Goal: Contribute content: Contribute content

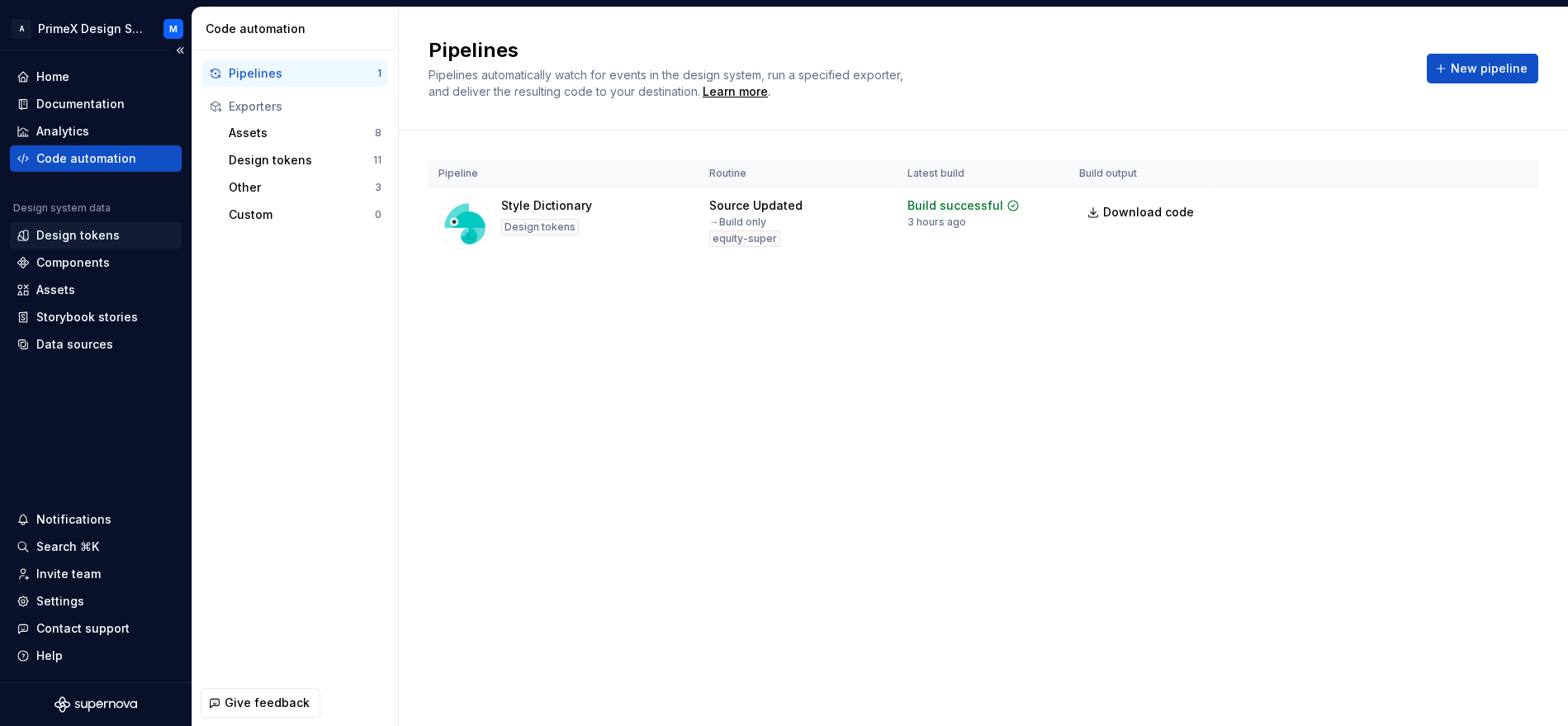
click at [61, 241] on div "Design tokens" at bounding box center [78, 235] width 83 height 16
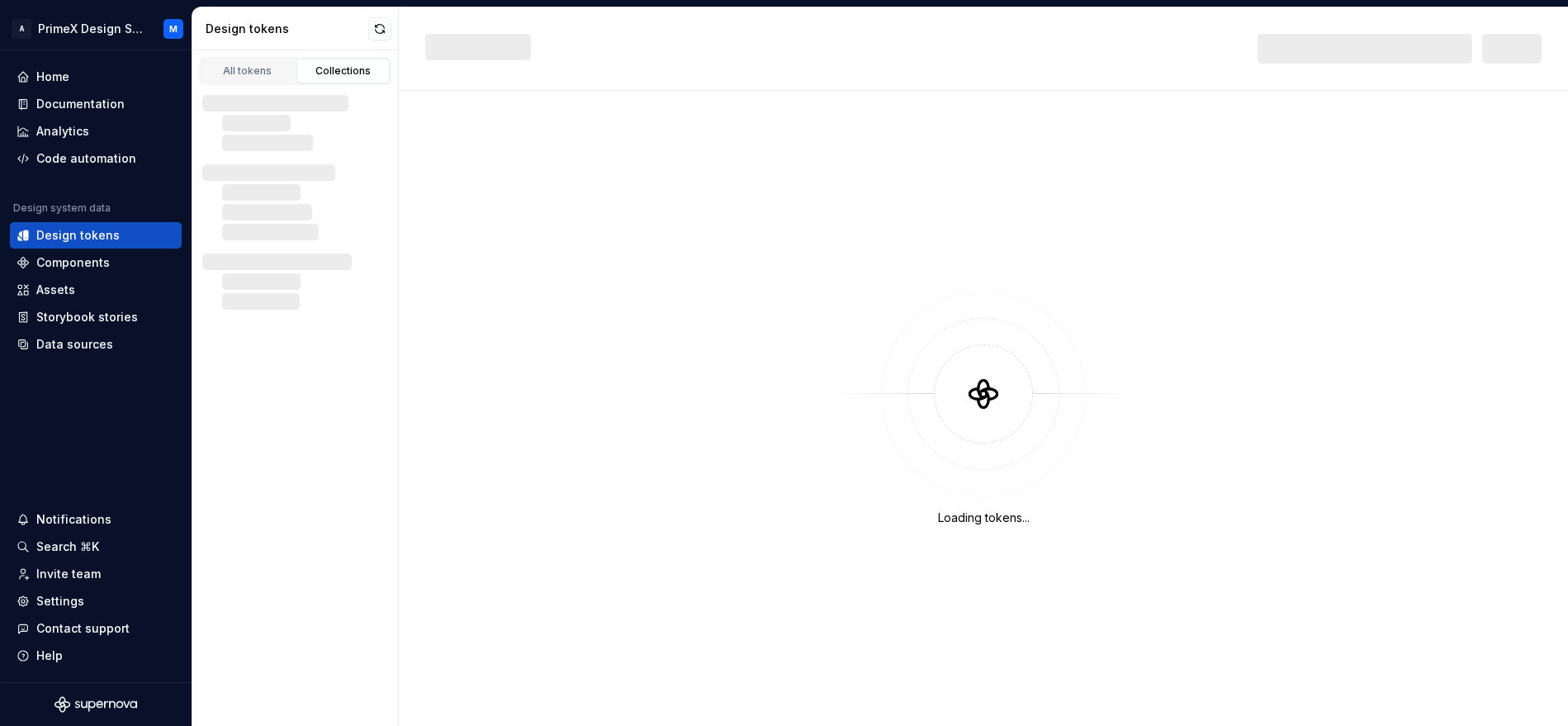
click at [345, 73] on div "Collections" at bounding box center [343, 70] width 82 height 13
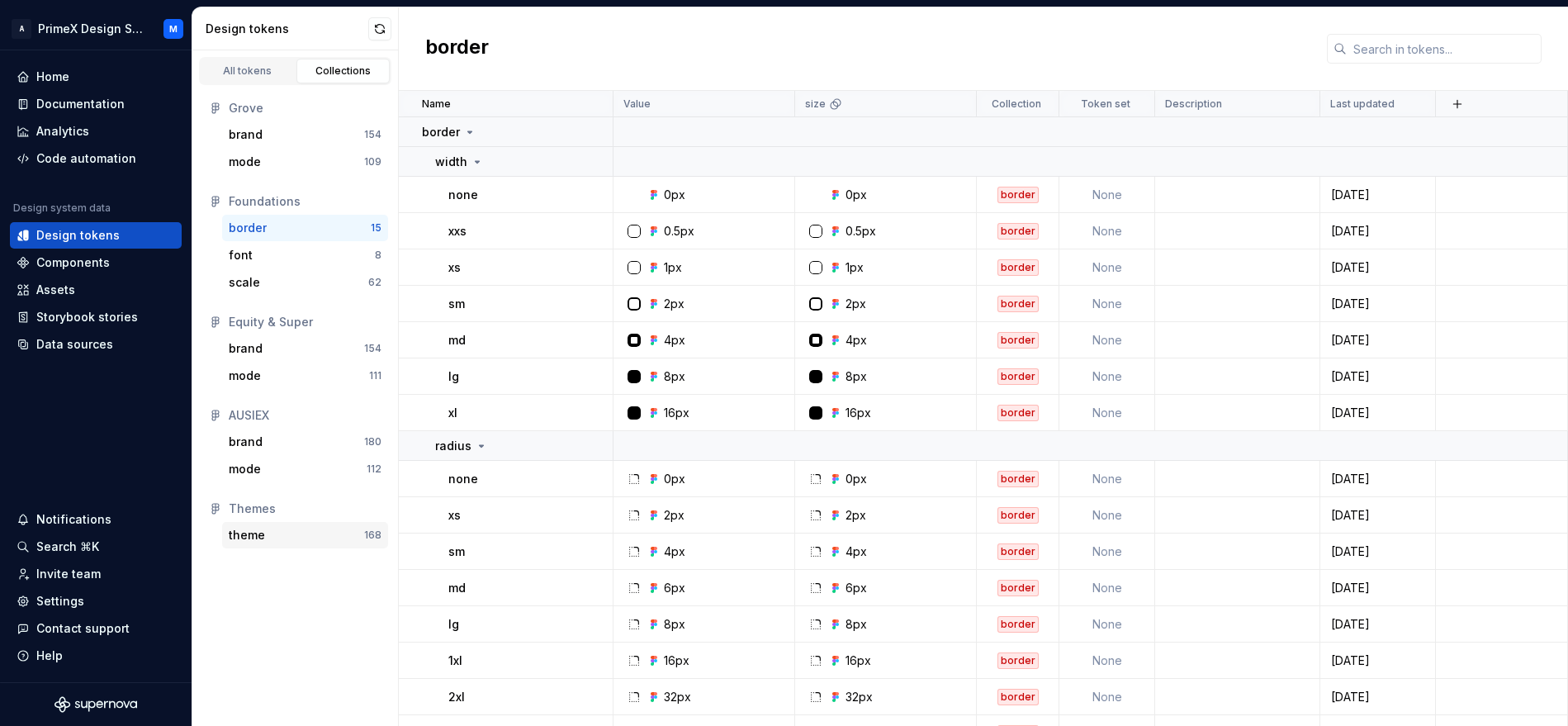
click at [289, 527] on div "theme" at bounding box center [297, 535] width 135 height 16
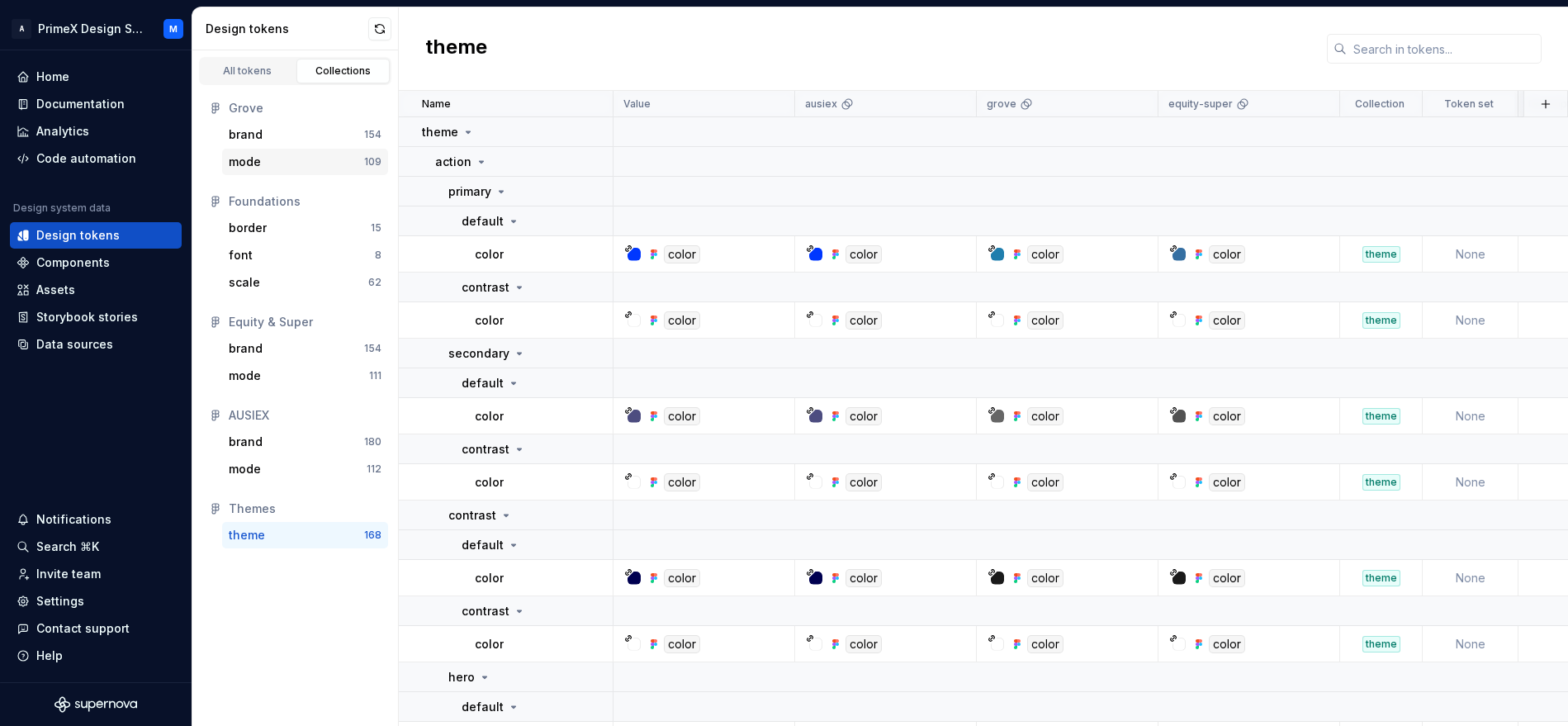
click at [272, 174] on div "mode 109" at bounding box center [304, 161] width 166 height 26
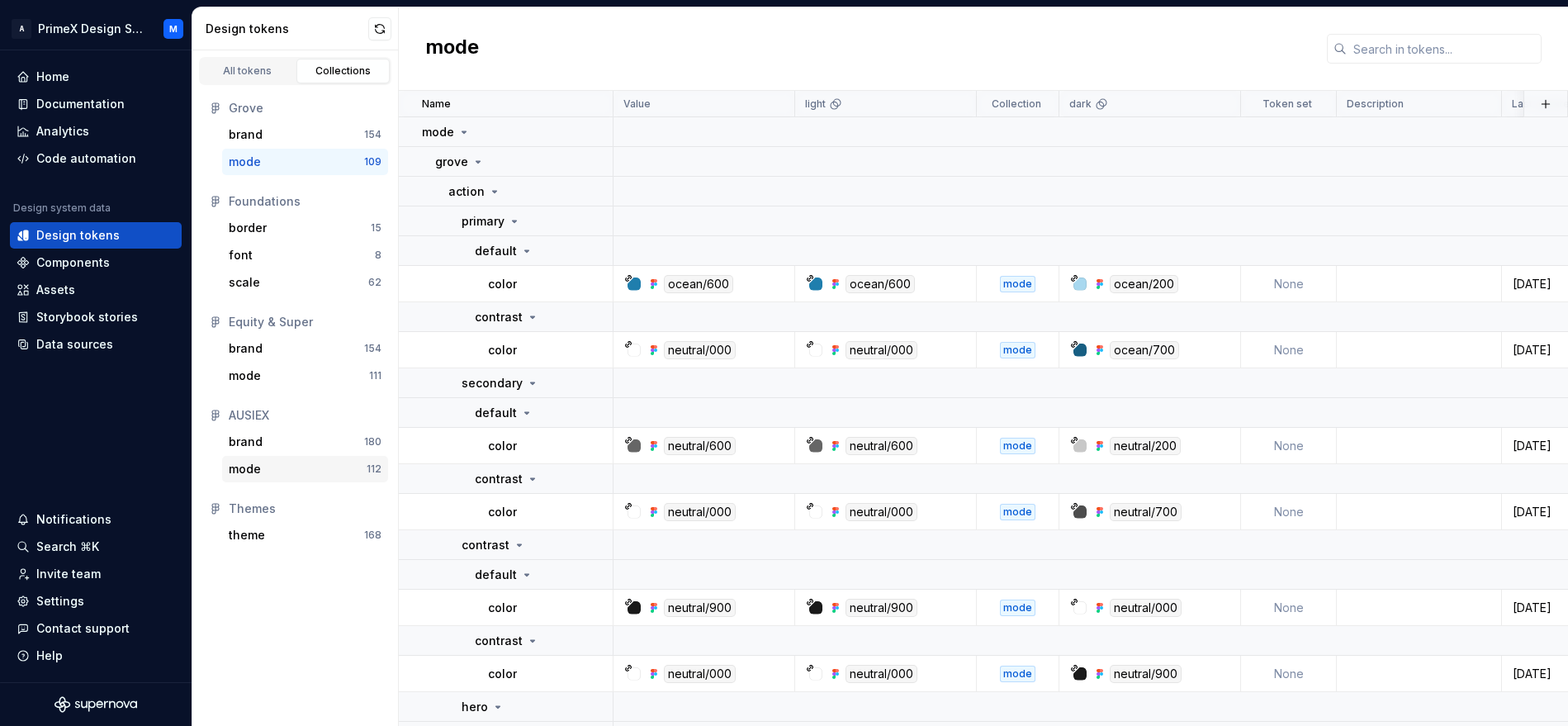
click at [287, 471] on div "mode" at bounding box center [297, 468] width 138 height 16
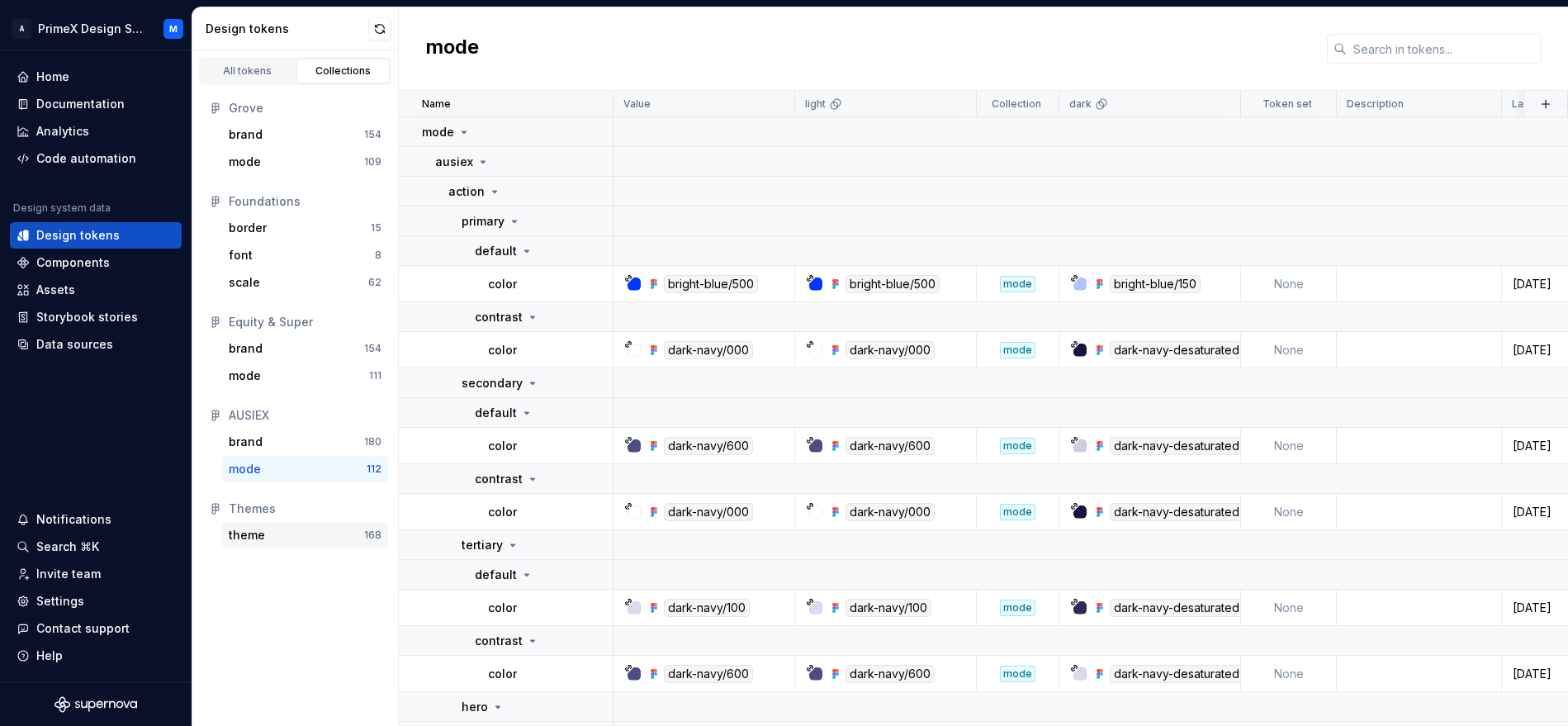
click at [271, 531] on div "theme" at bounding box center [297, 535] width 135 height 16
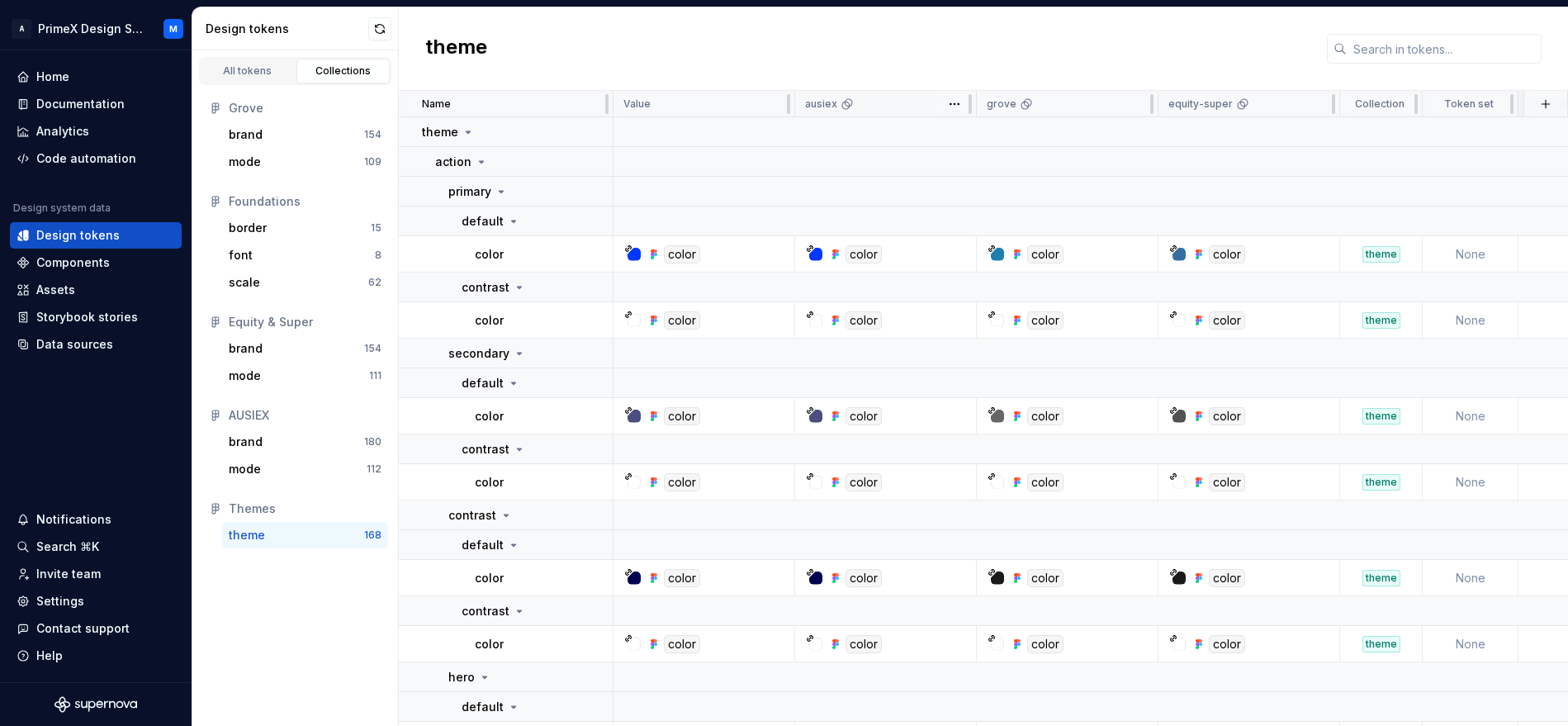
click at [865, 102] on div "ausiex" at bounding box center [885, 103] width 161 height 13
click at [855, 255] on div "color" at bounding box center [864, 254] width 36 height 18
click at [874, 324] on div "color" at bounding box center [864, 320] width 36 height 18
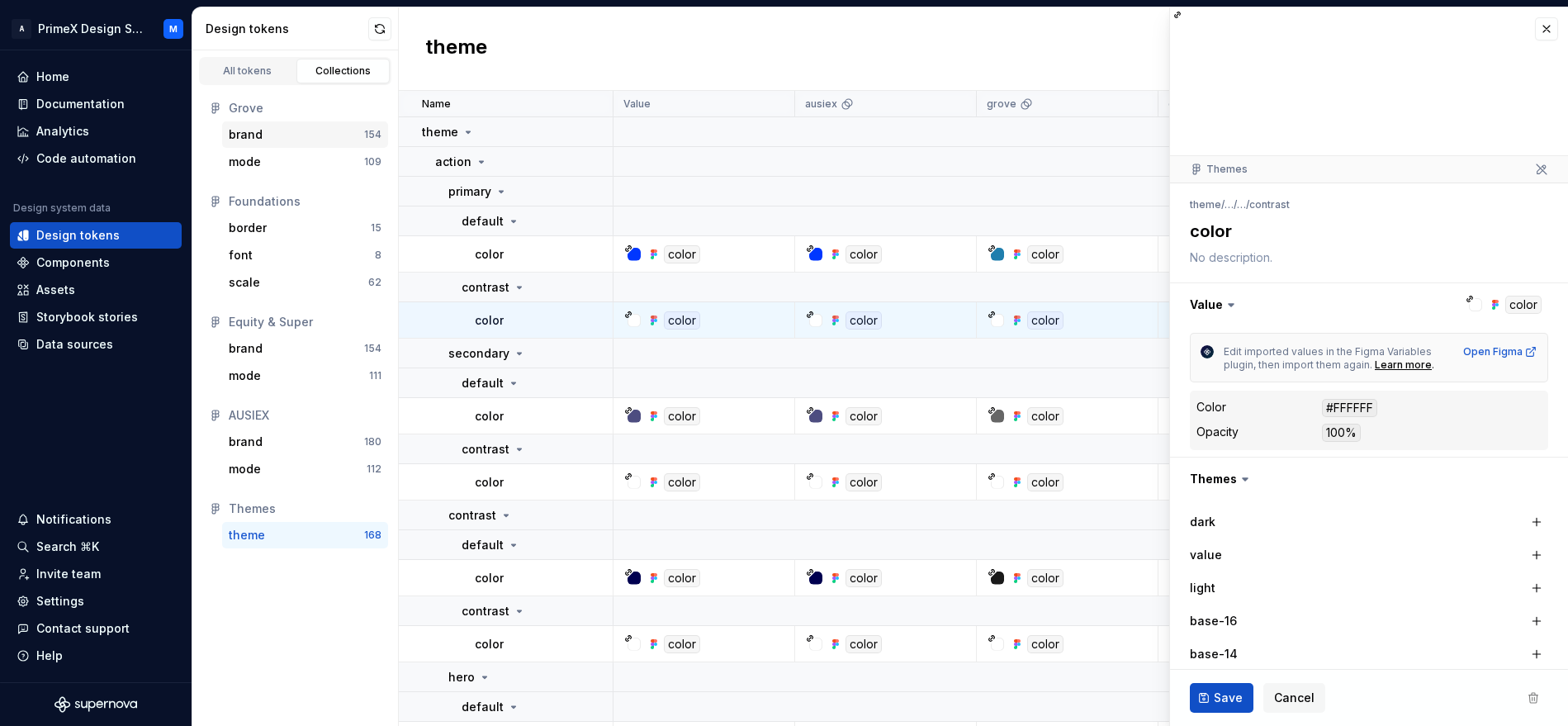
click at [277, 134] on div "brand" at bounding box center [297, 134] width 135 height 16
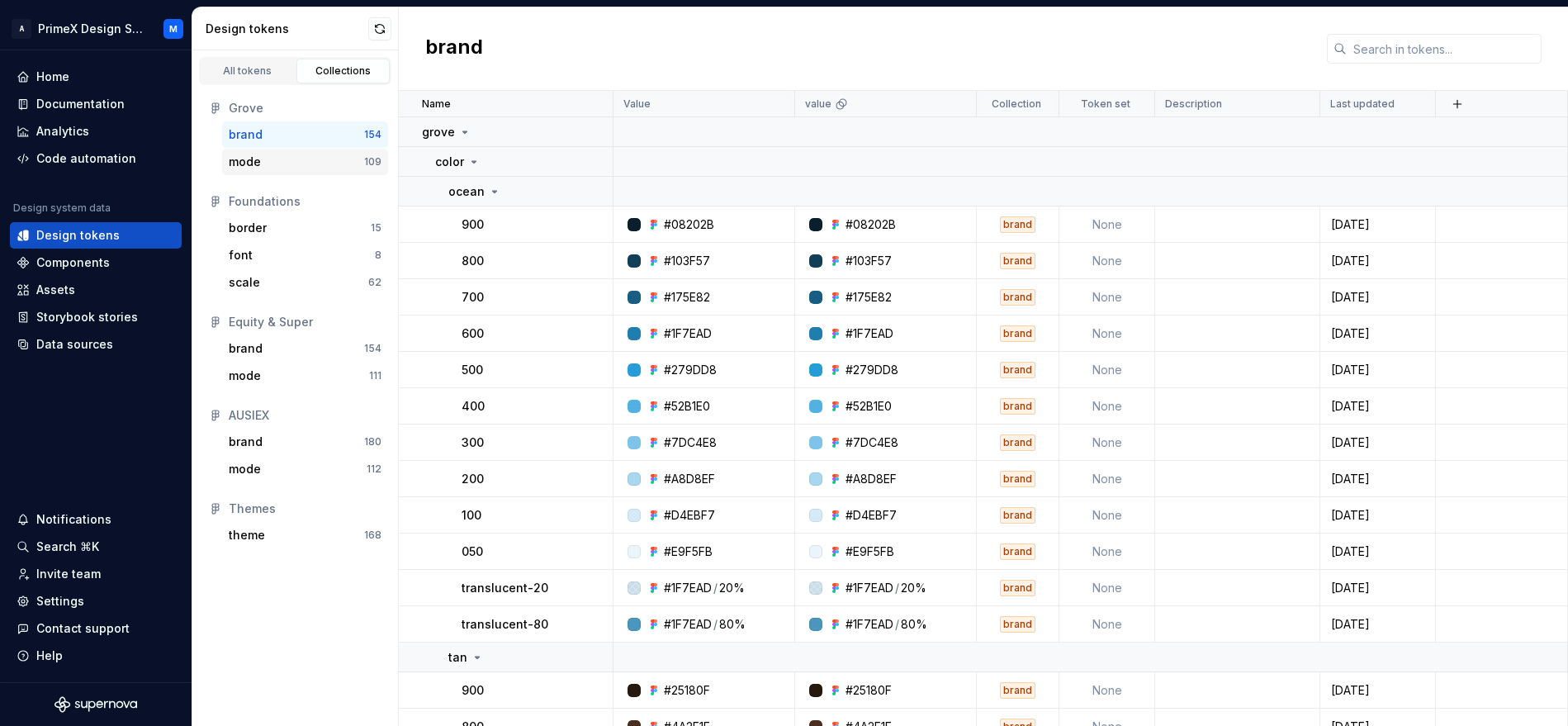
click at [310, 167] on div "mode" at bounding box center [297, 161] width 135 height 16
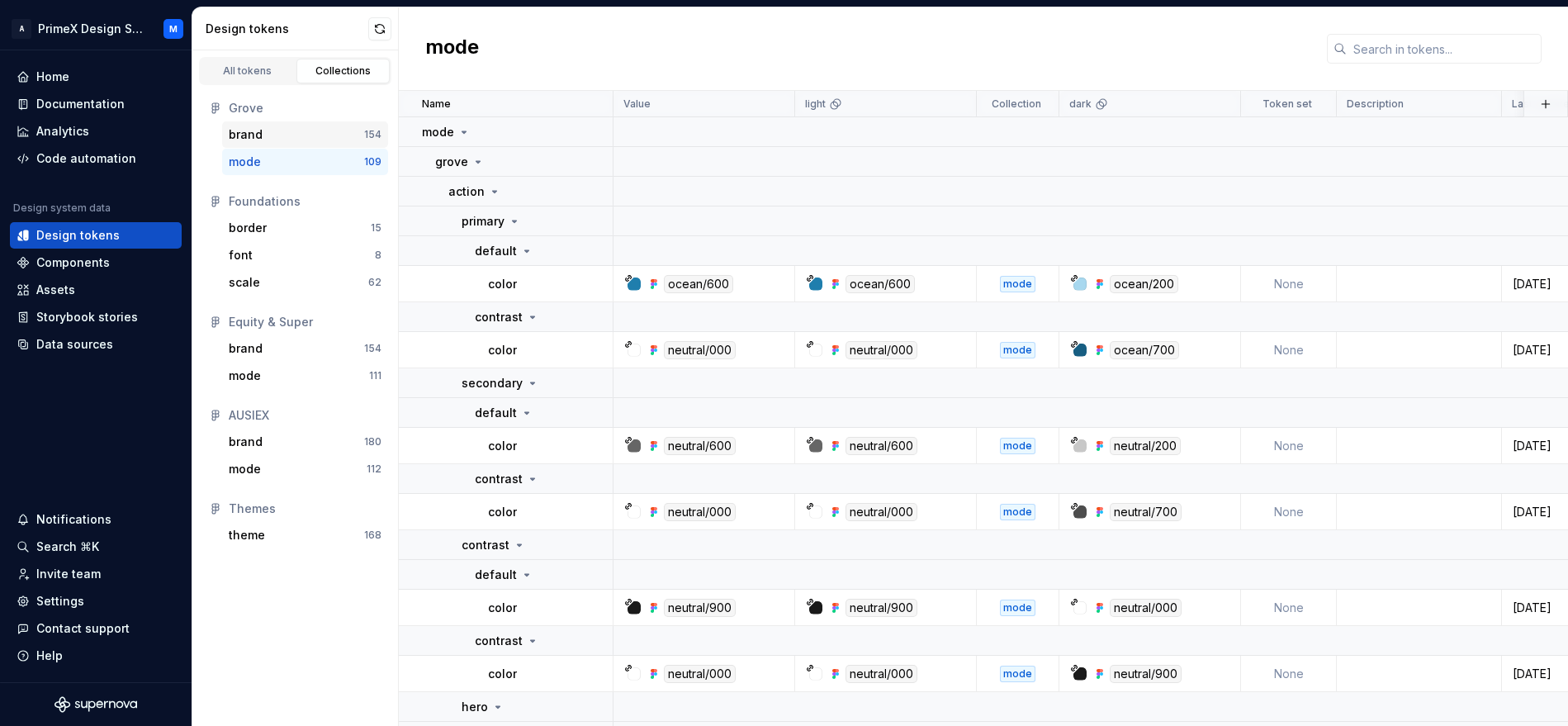
click at [301, 142] on div "brand" at bounding box center [297, 134] width 135 height 16
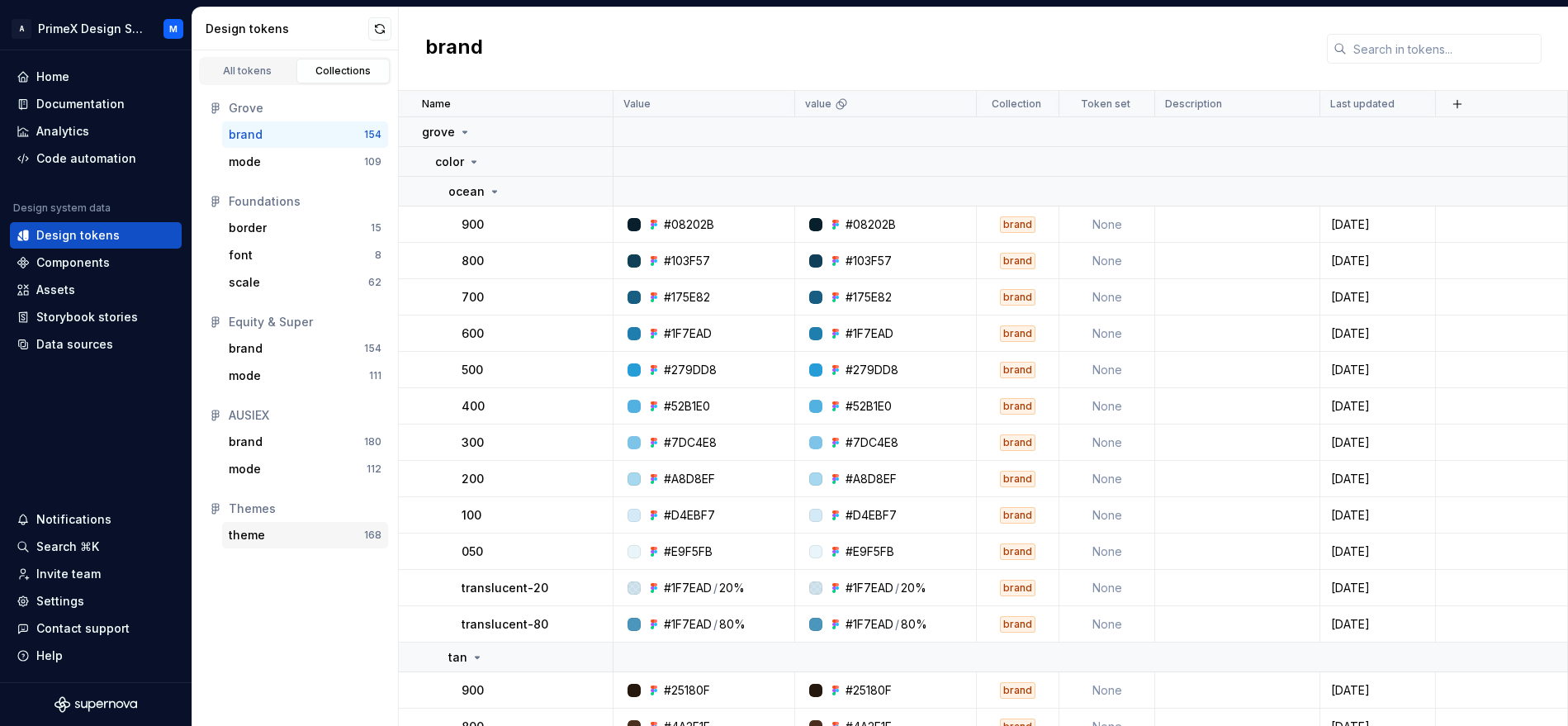
click at [273, 529] on div "theme" at bounding box center [297, 535] width 135 height 16
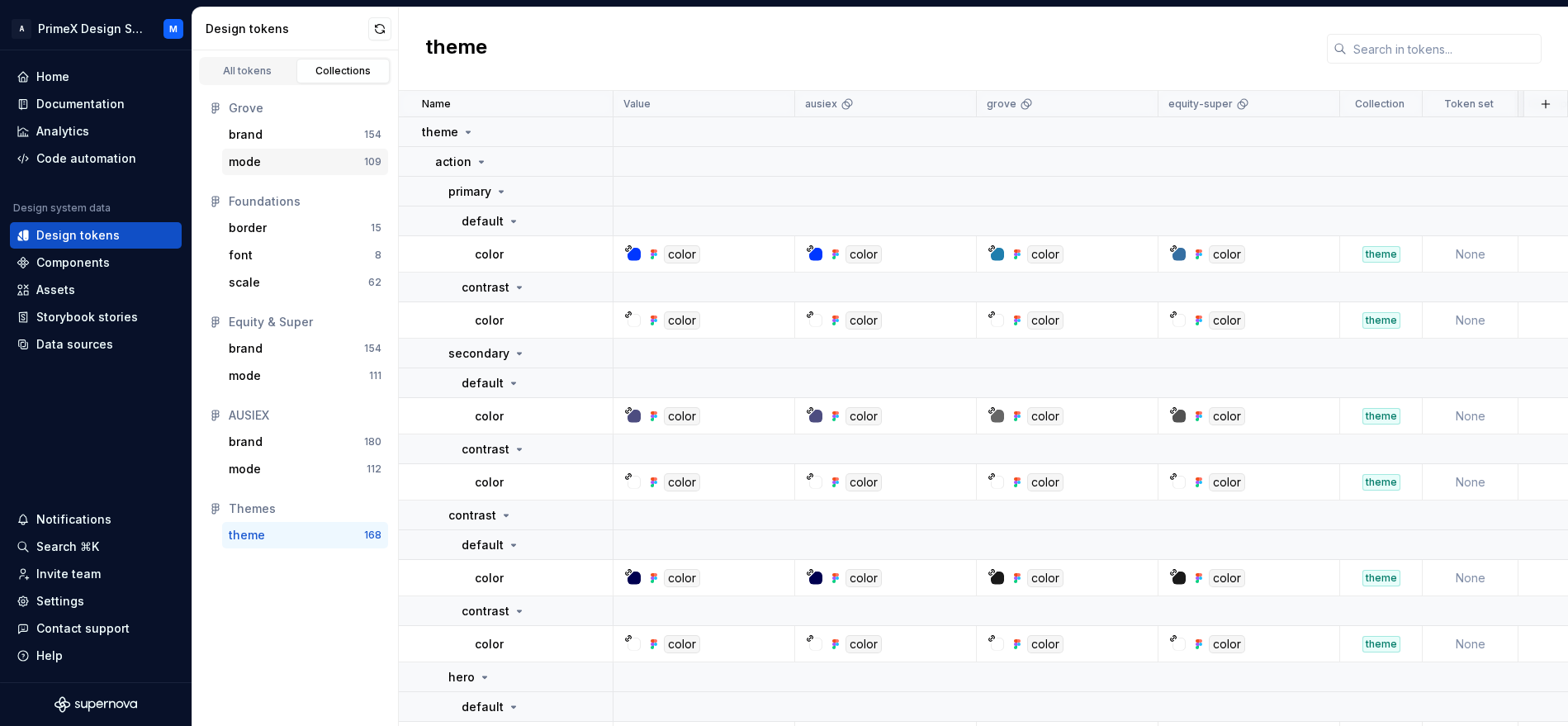
click at [258, 167] on div "mode" at bounding box center [245, 161] width 32 height 16
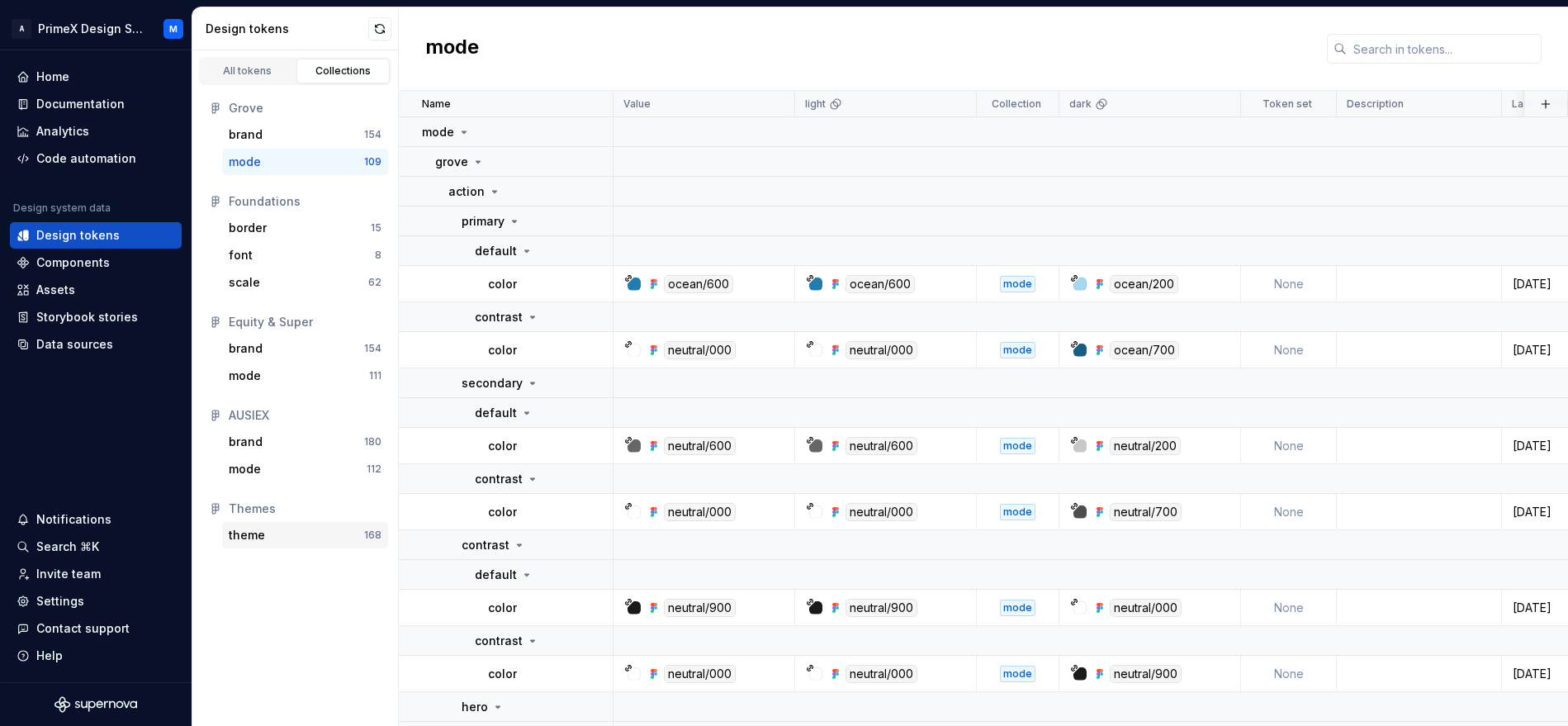
click at [262, 534] on div "theme" at bounding box center [247, 535] width 36 height 16
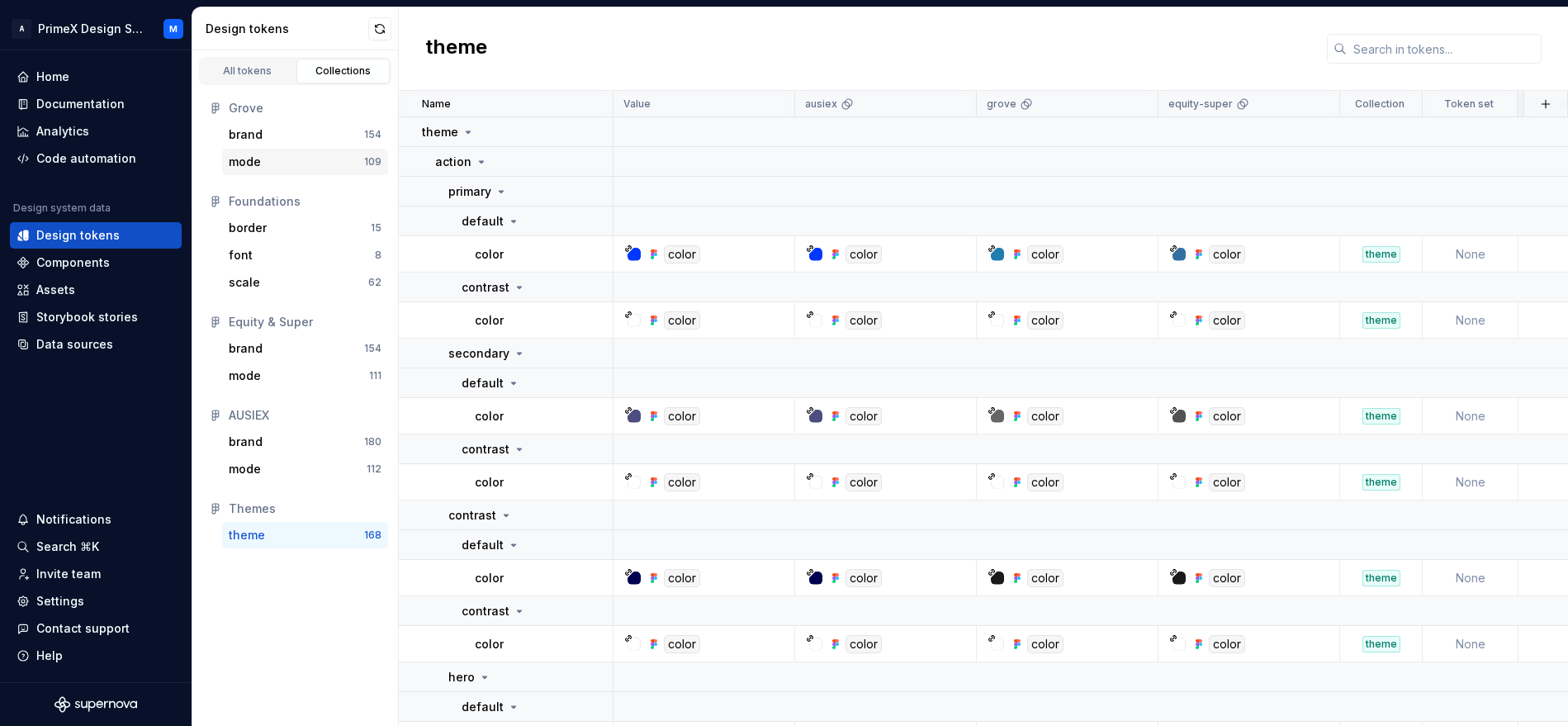
click at [257, 160] on div "mode" at bounding box center [245, 161] width 32 height 16
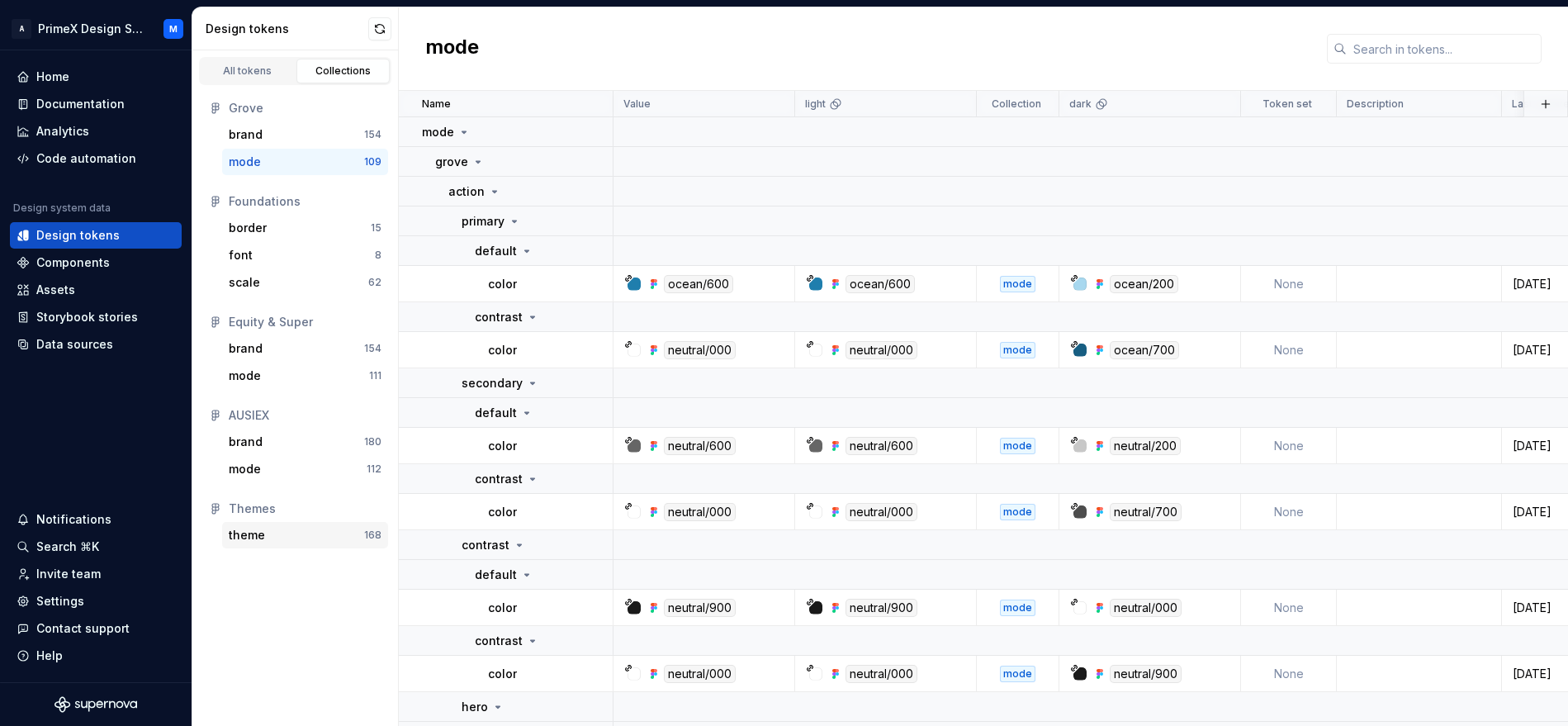
click at [295, 541] on div "theme" at bounding box center [297, 535] width 135 height 16
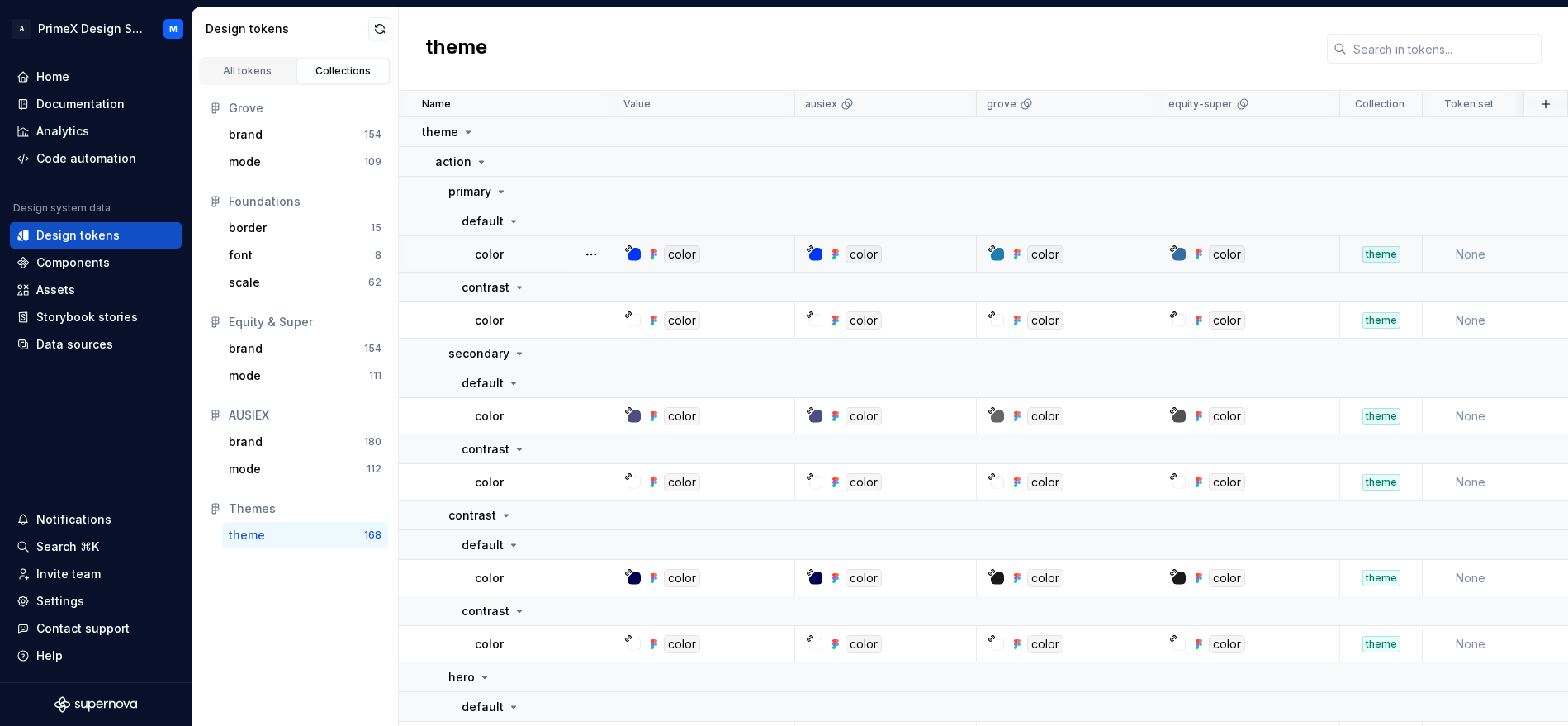
click at [1389, 258] on div "theme" at bounding box center [1382, 254] width 38 height 16
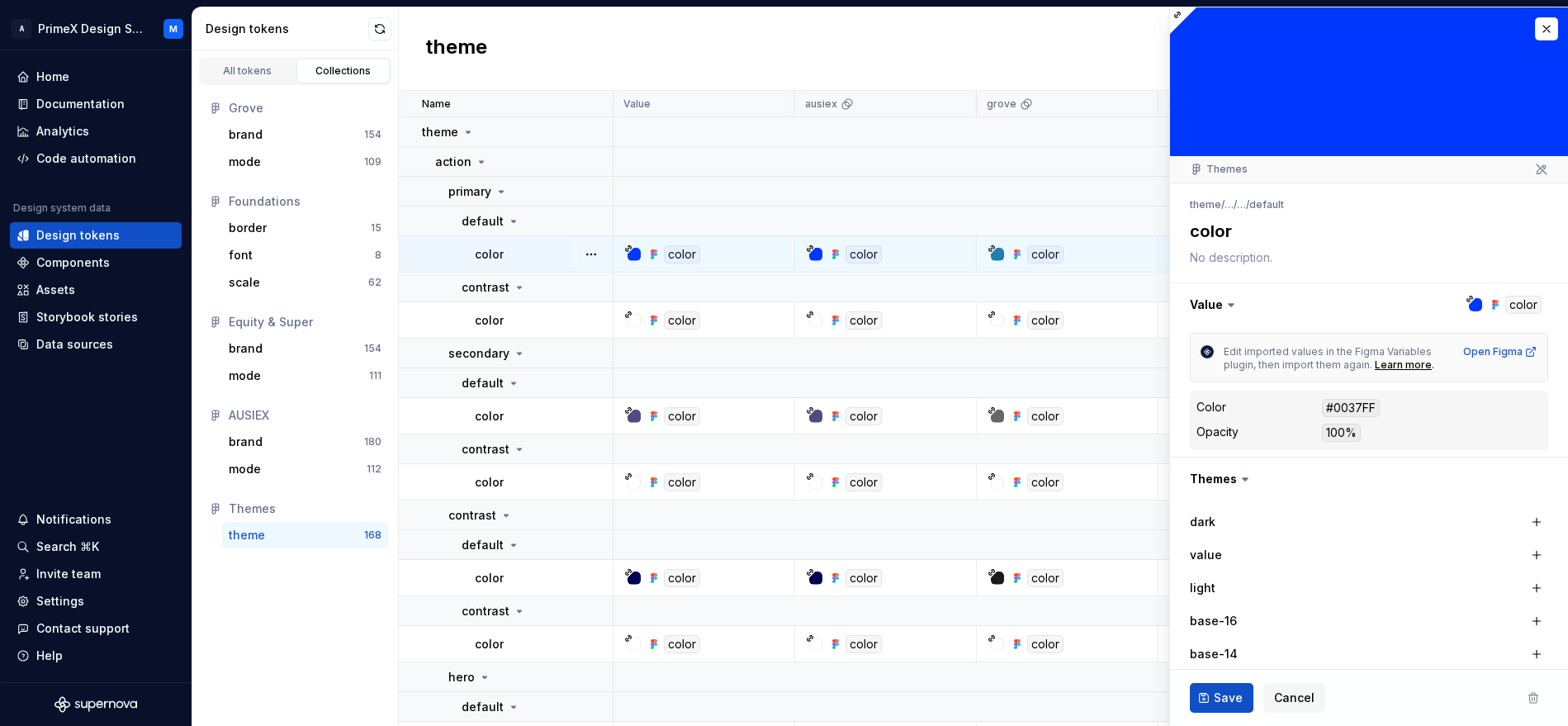
click at [1389, 258] on textarea at bounding box center [1365, 258] width 358 height 23
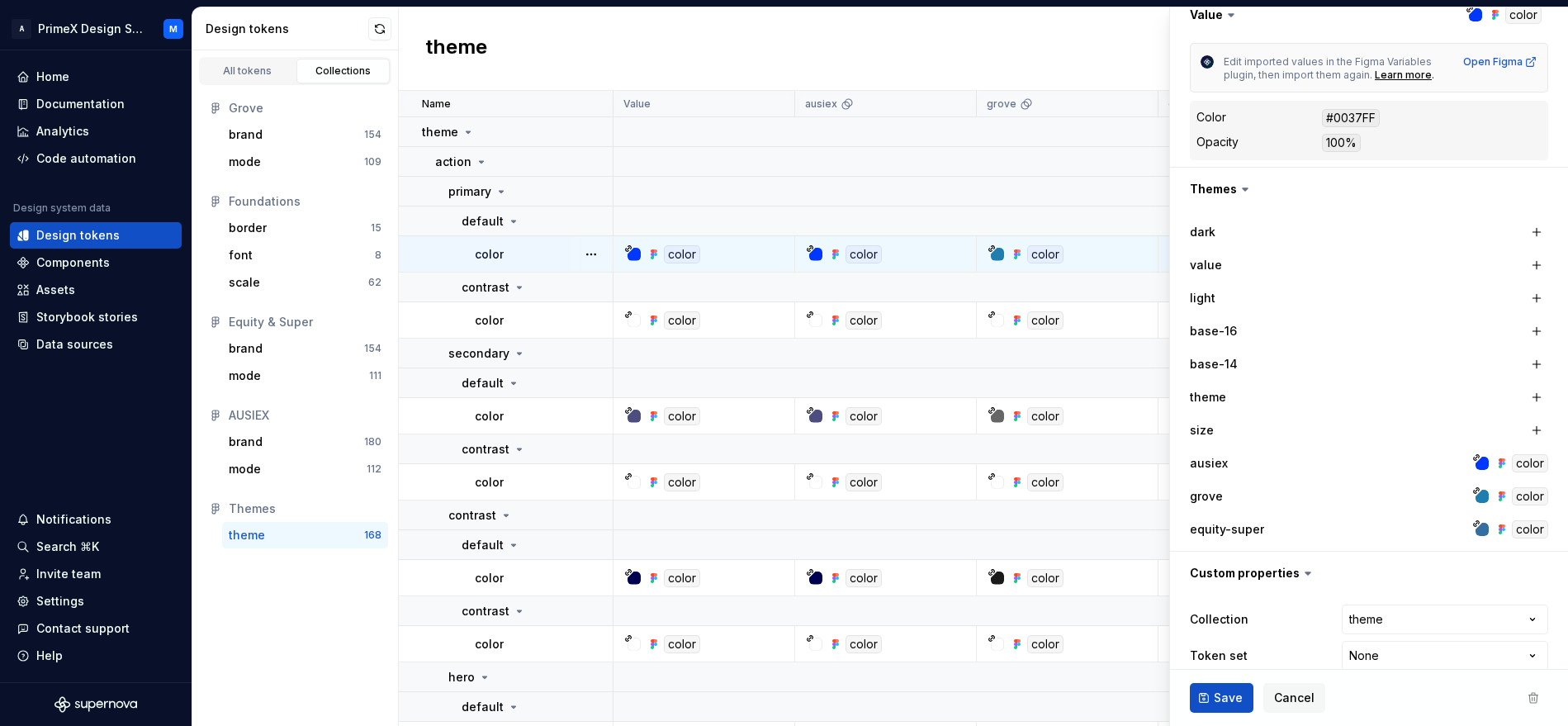
scroll to position [312, 0]
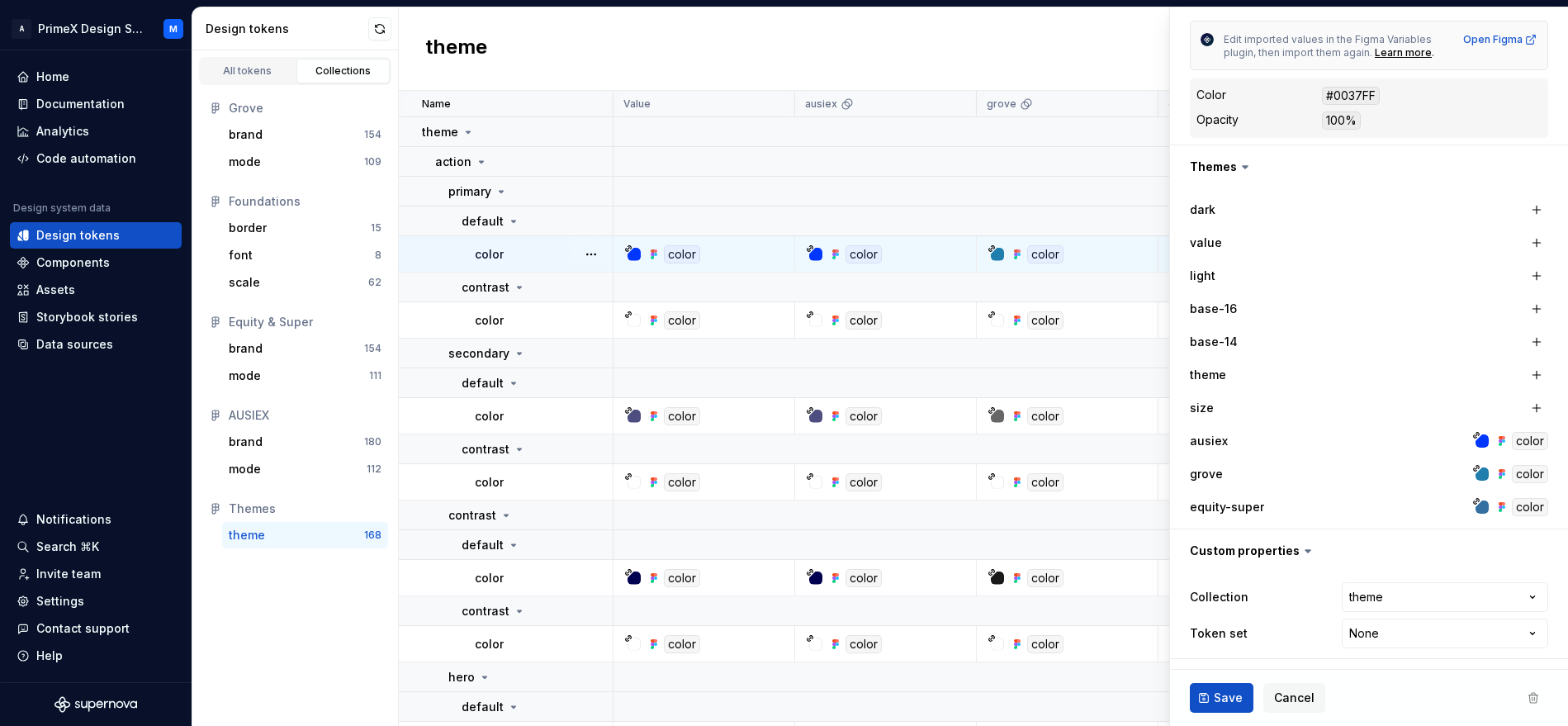
type textarea "*"
click at [1479, 605] on html "A PrimeX Design System M Home Documentation Analytics Code automation Design sy…" at bounding box center [784, 363] width 1568 height 726
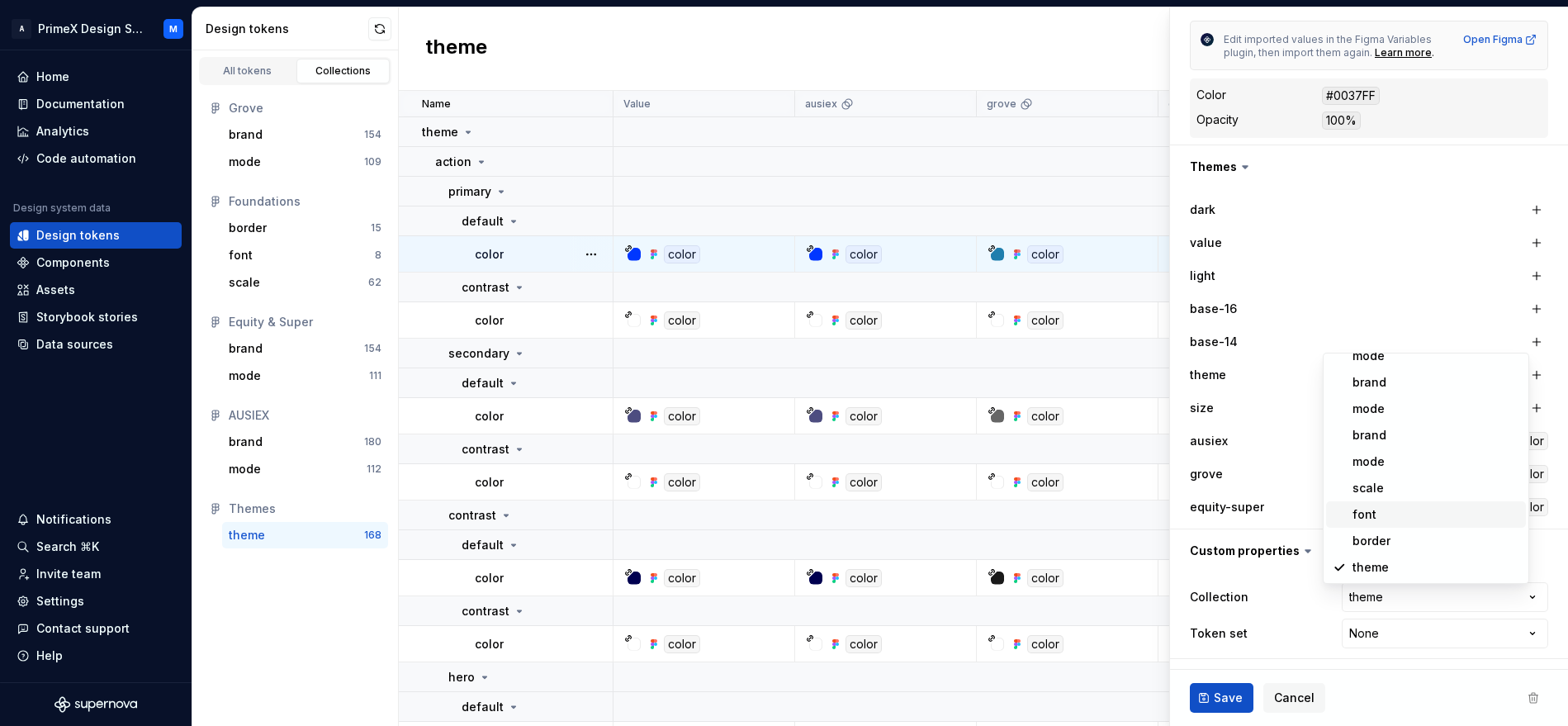
scroll to position [0, 0]
select select
type textarea "*"
click at [1461, 585] on html "A PrimeX Design System M Home Documentation Analytics Code automation Design sy…" at bounding box center [784, 363] width 1568 height 726
select select "**********"
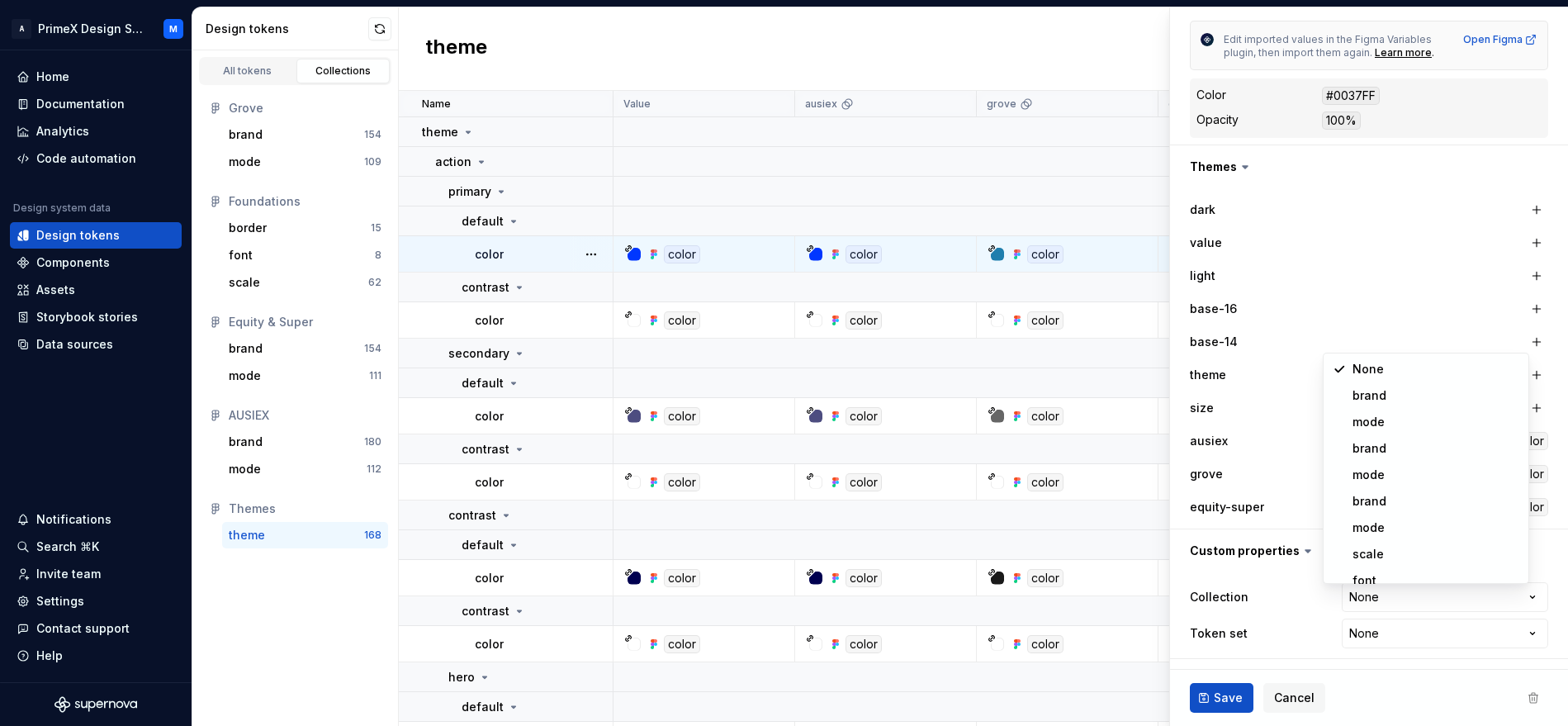
type textarea "*"
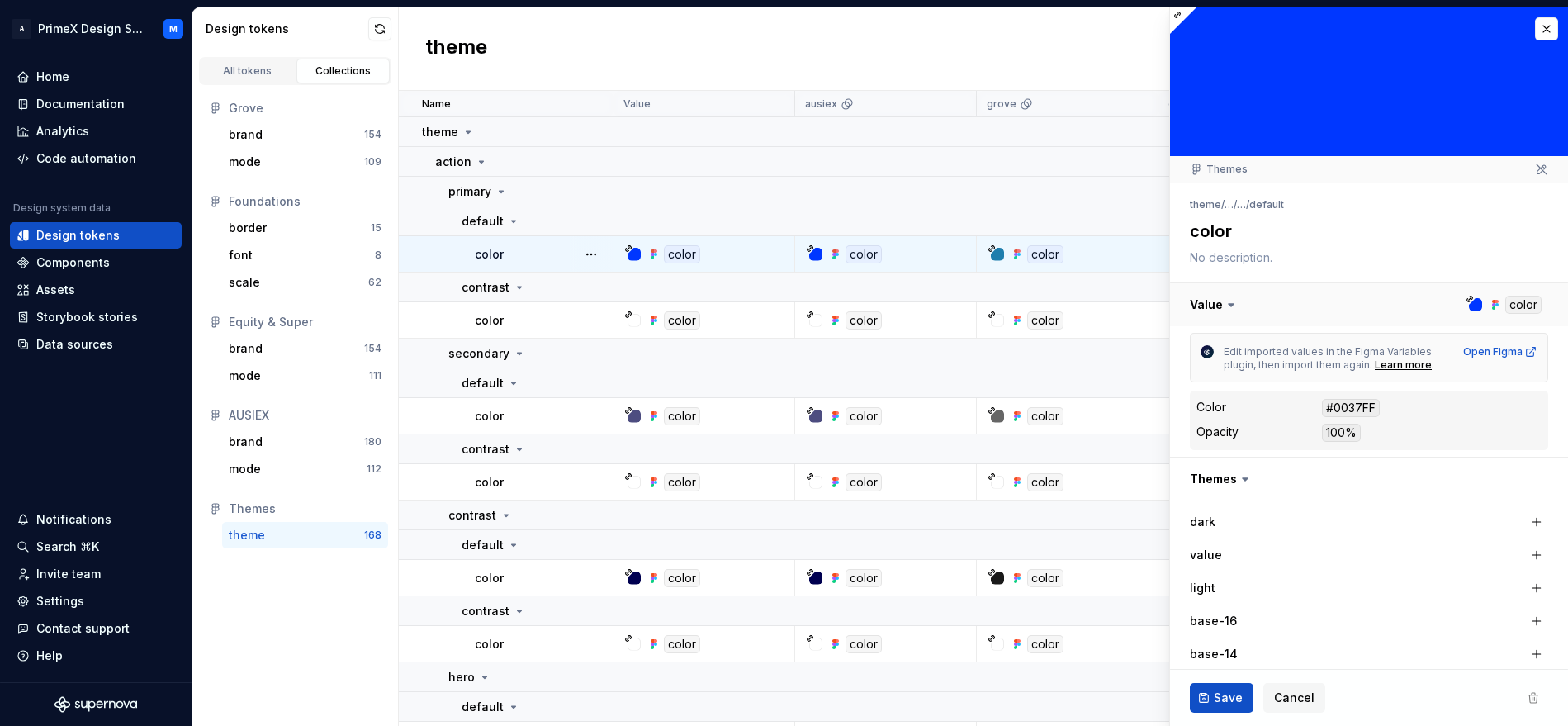
click at [1499, 306] on button "button" at bounding box center [1369, 305] width 398 height 43
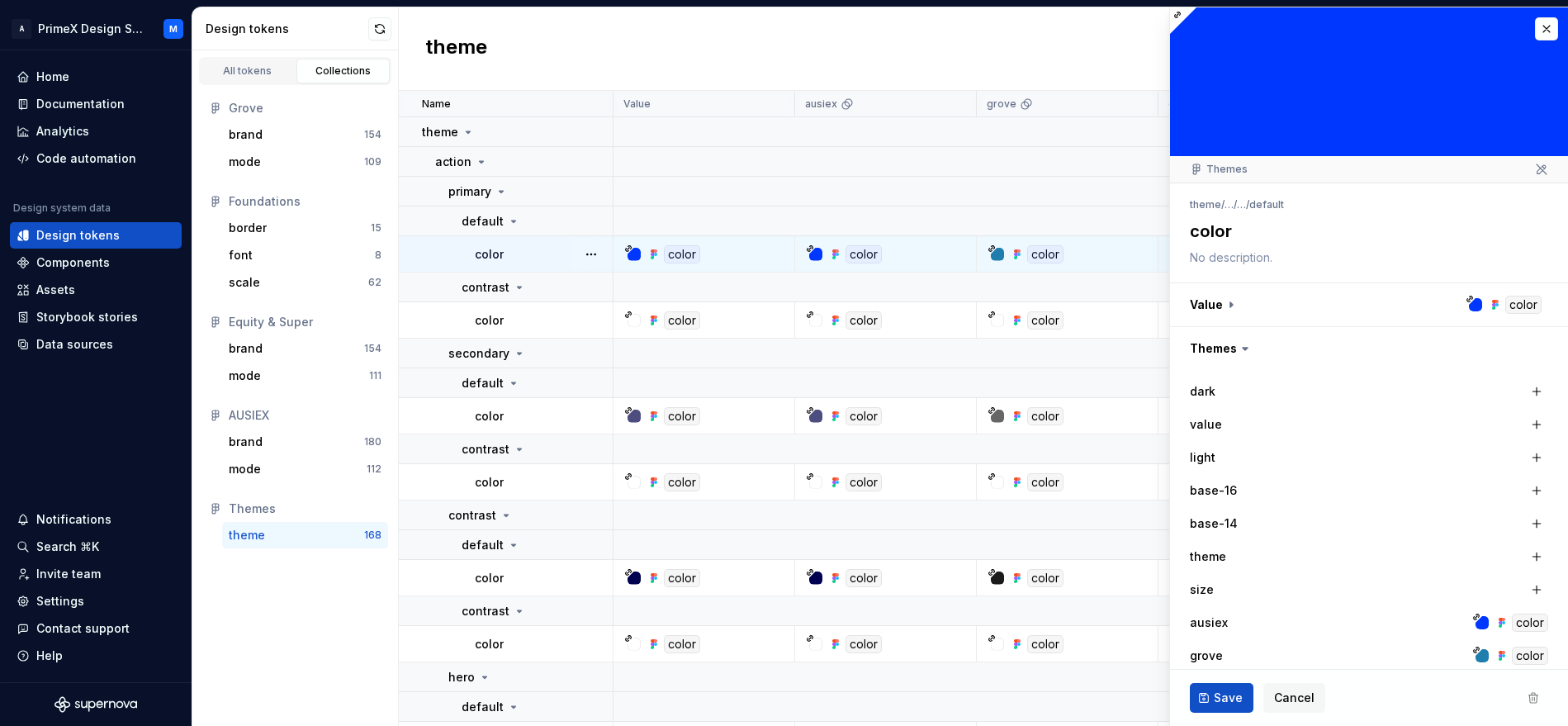
click at [1513, 628] on div "color" at bounding box center [1531, 623] width 36 height 18
click at [1512, 649] on div "color" at bounding box center [1531, 656] width 36 height 18
click at [1476, 655] on div at bounding box center [1482, 655] width 13 height 13
click at [1476, 618] on div at bounding box center [1482, 622] width 13 height 13
click at [1486, 58] on div at bounding box center [1369, 82] width 398 height 148
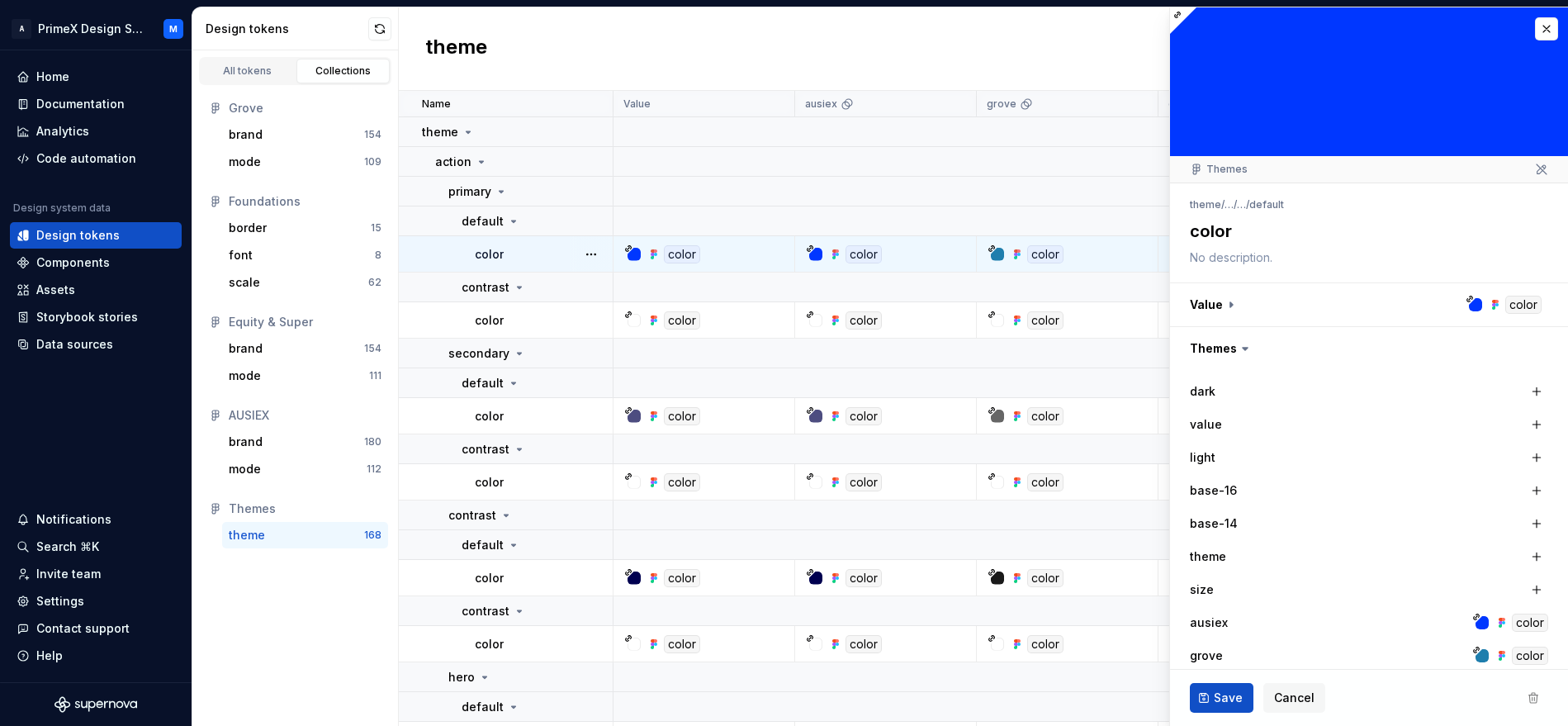
scroll to position [181, 0]
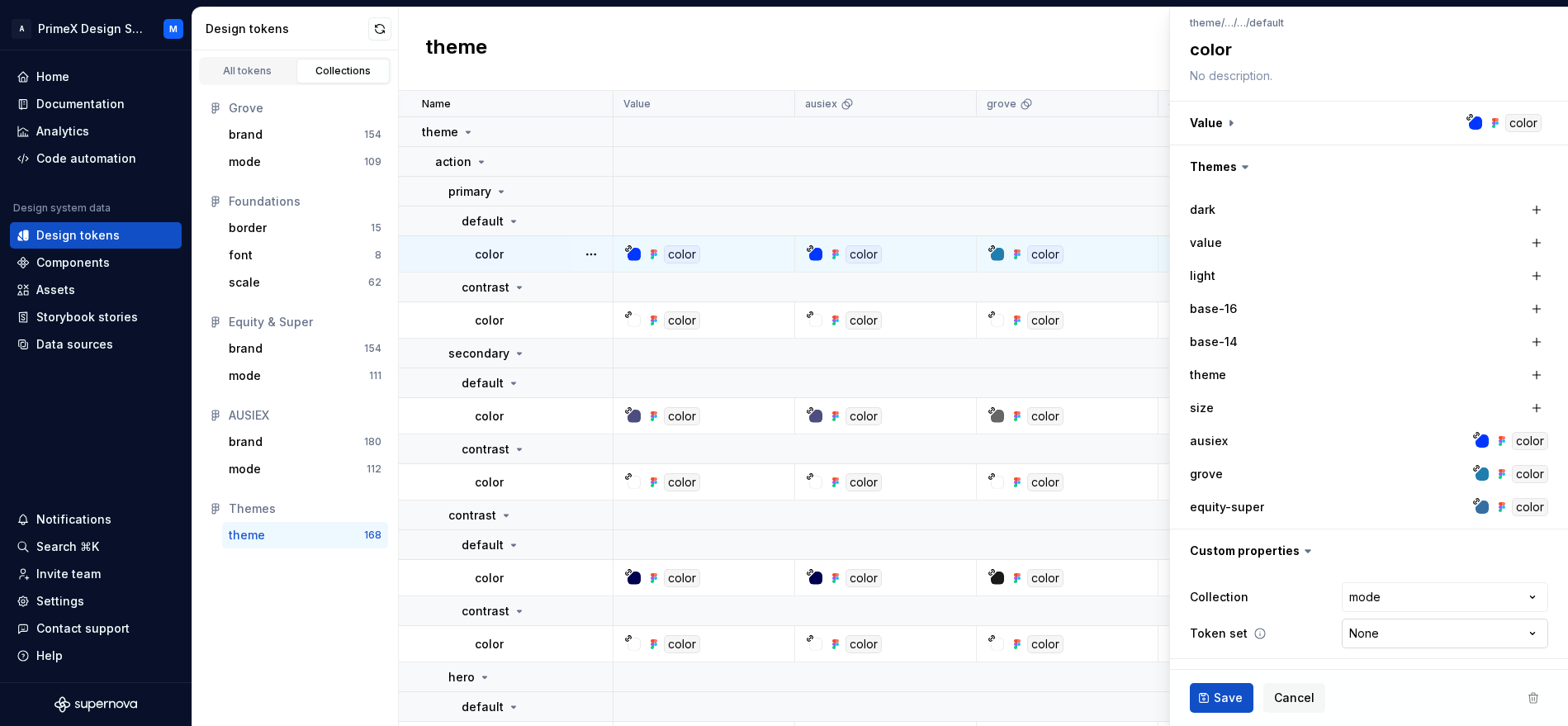
click at [1377, 629] on html "A PrimeX Design System M Home Documentation Analytics Code automation Design sy…" at bounding box center [784, 363] width 1568 height 726
select select "**********"
type textarea "*"
click at [1407, 630] on html "A PrimeX Design System M Home Documentation Analytics Code automation Design sy…" at bounding box center [784, 363] width 1568 height 726
select select "**********"
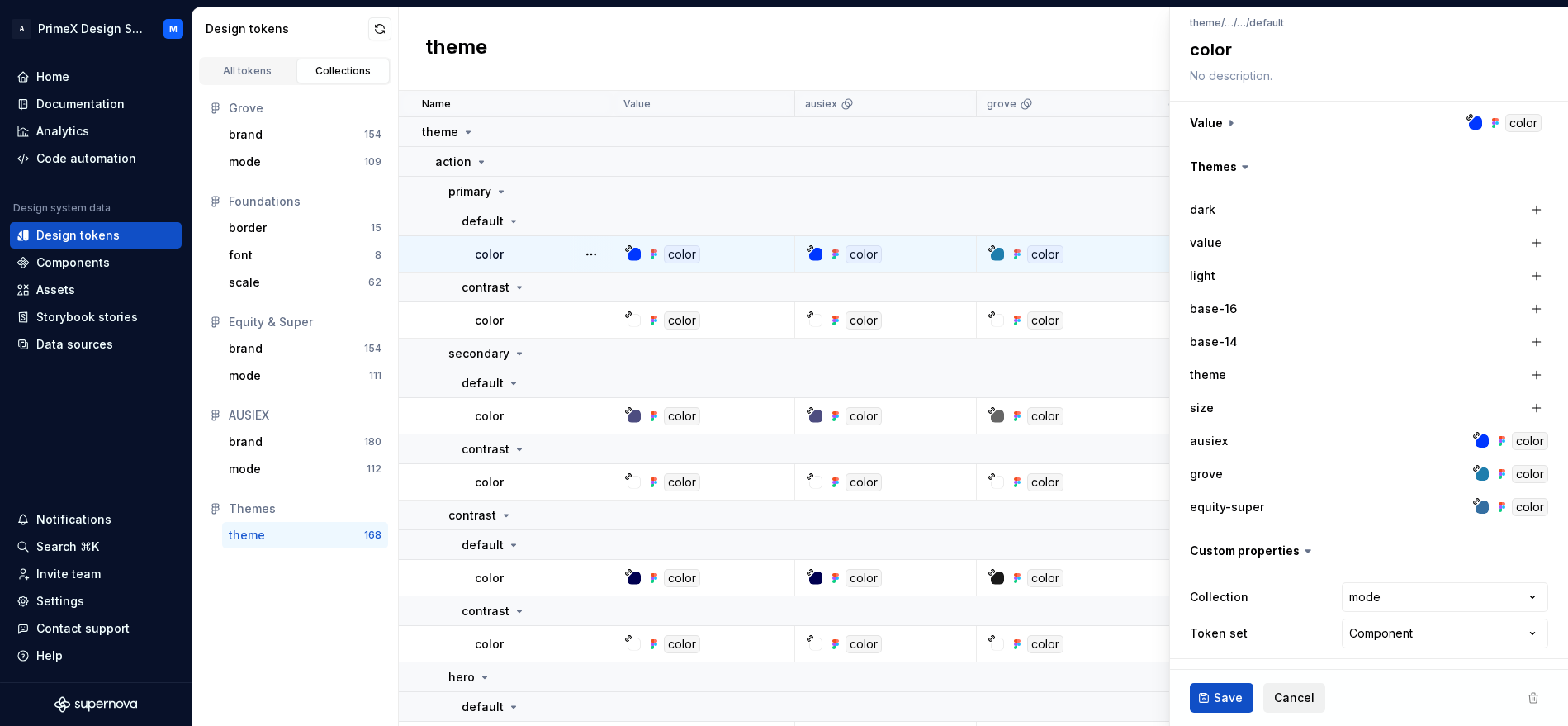
click at [1294, 699] on span "Cancel" at bounding box center [1294, 697] width 41 height 16
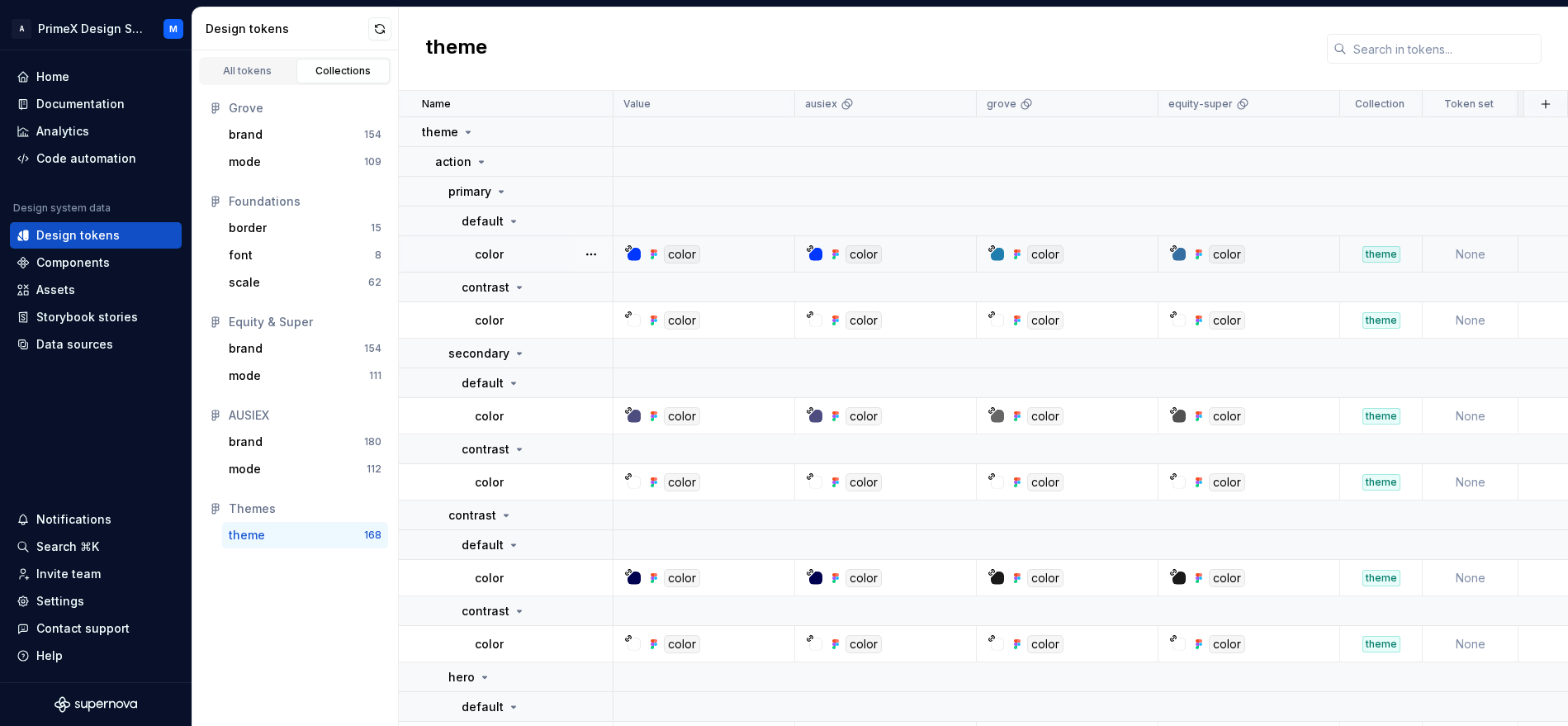
click at [1384, 257] on div "theme" at bounding box center [1382, 254] width 38 height 16
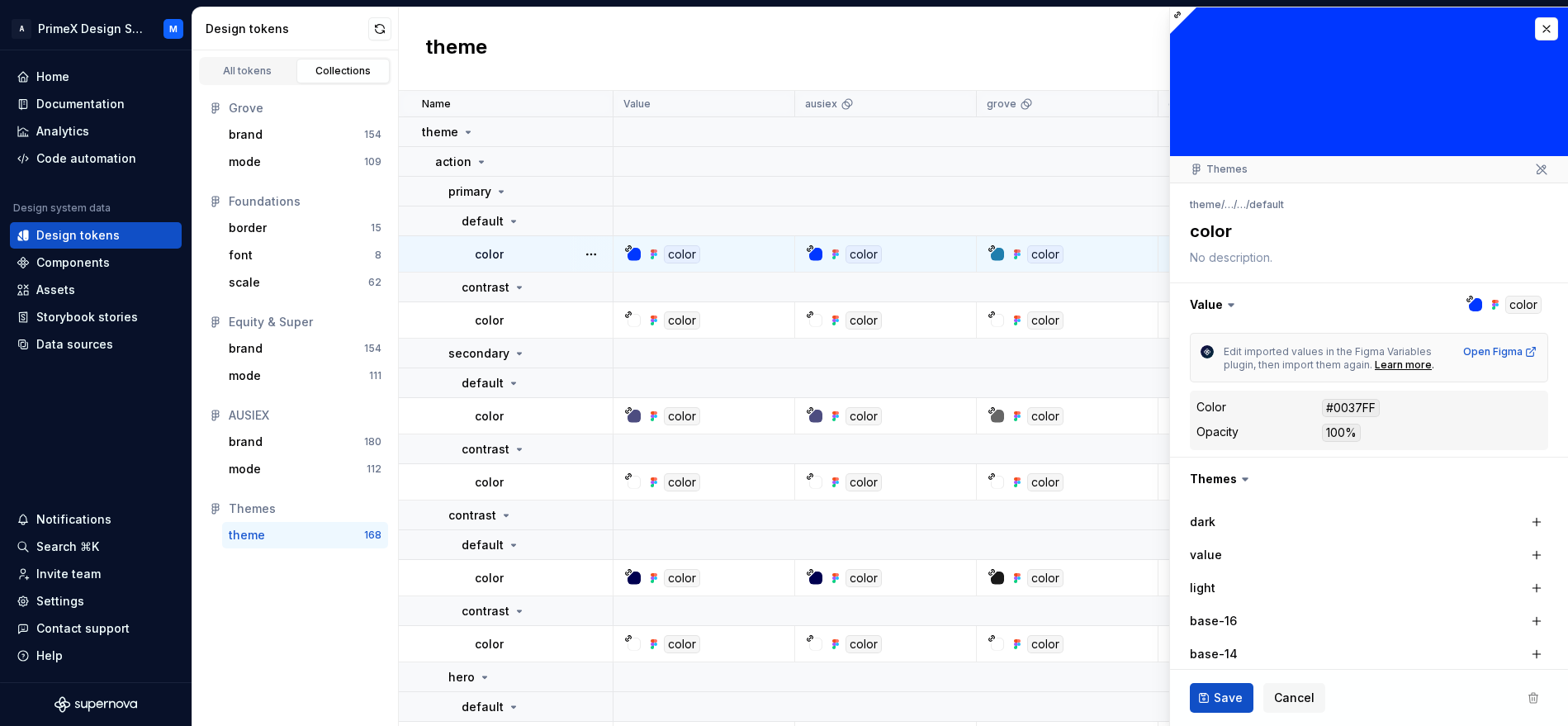
click at [1384, 257] on textarea at bounding box center [1365, 258] width 358 height 23
click at [1276, 202] on li "default" at bounding box center [1267, 205] width 35 height 12
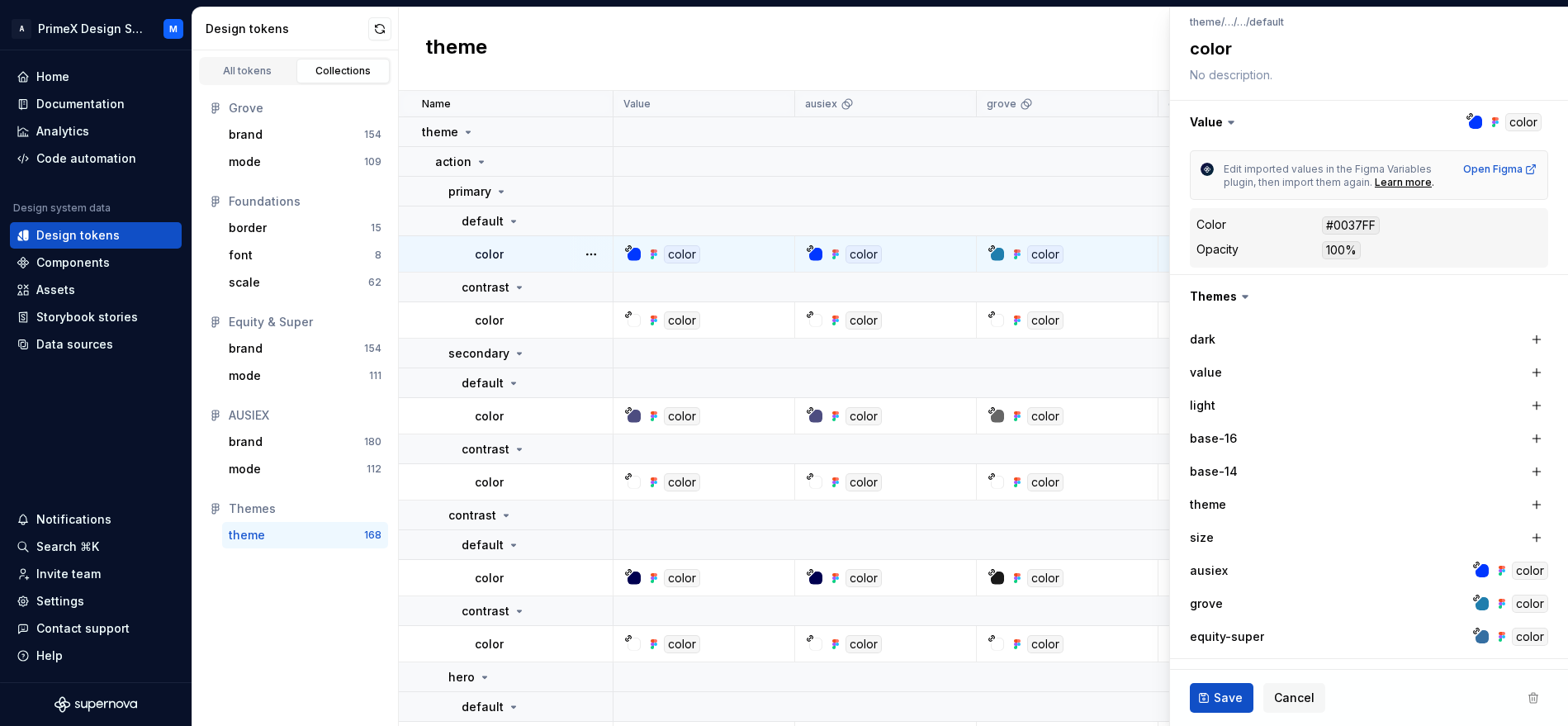
scroll to position [312, 0]
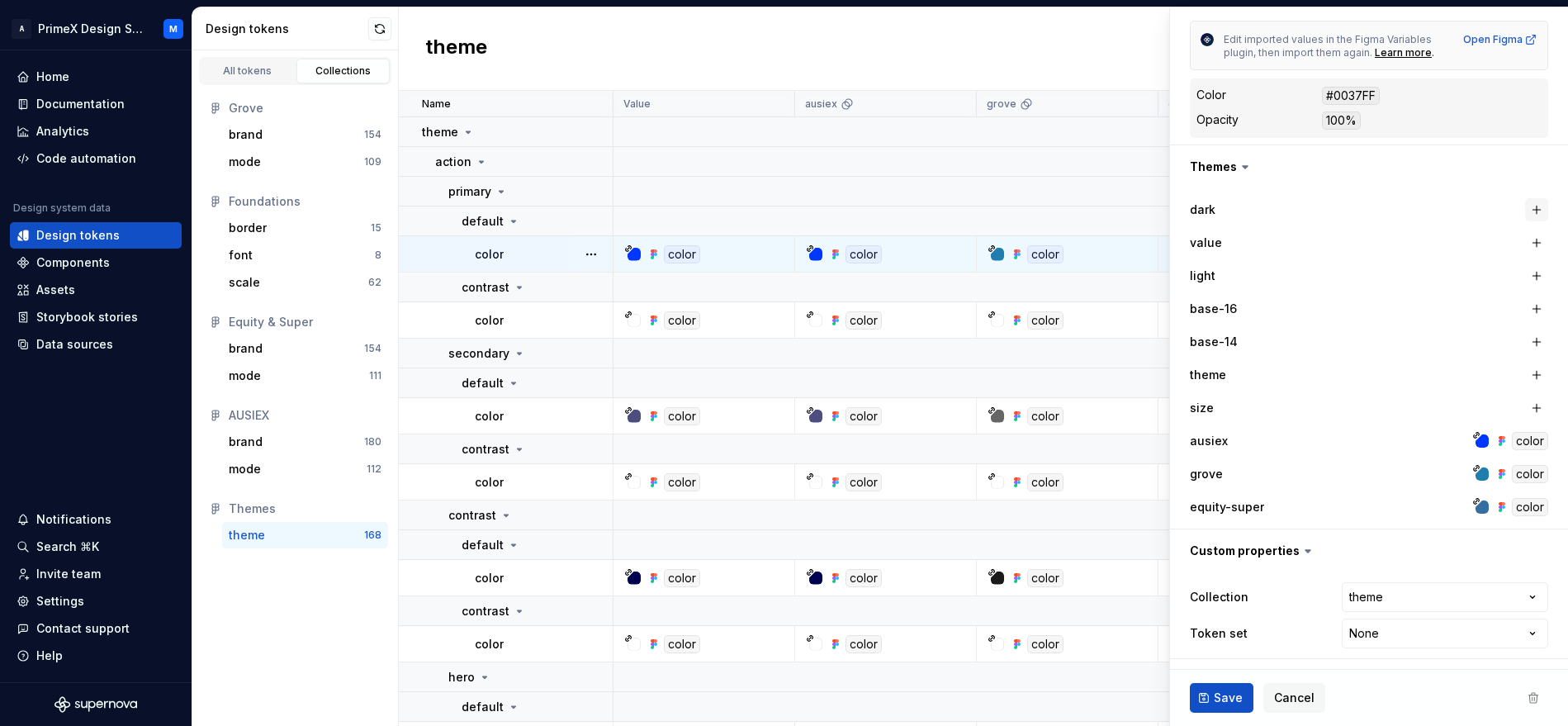
click at [1526, 209] on button "button" at bounding box center [1537, 210] width 23 height 23
click at [1352, 207] on button "button" at bounding box center [1367, 210] width 29 height 29
click at [1302, 337] on div "base-14" at bounding box center [1272, 342] width 165 height 16
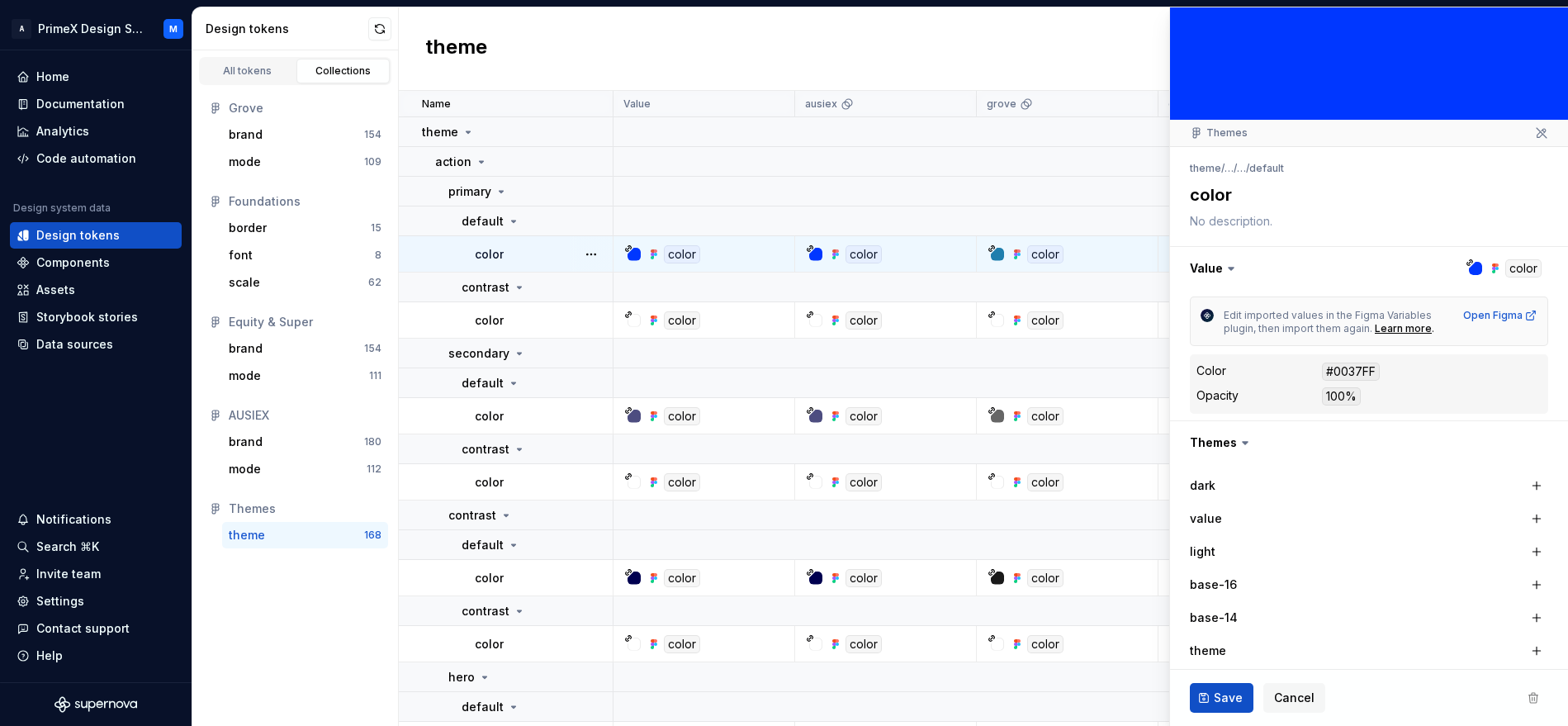
scroll to position [0, 0]
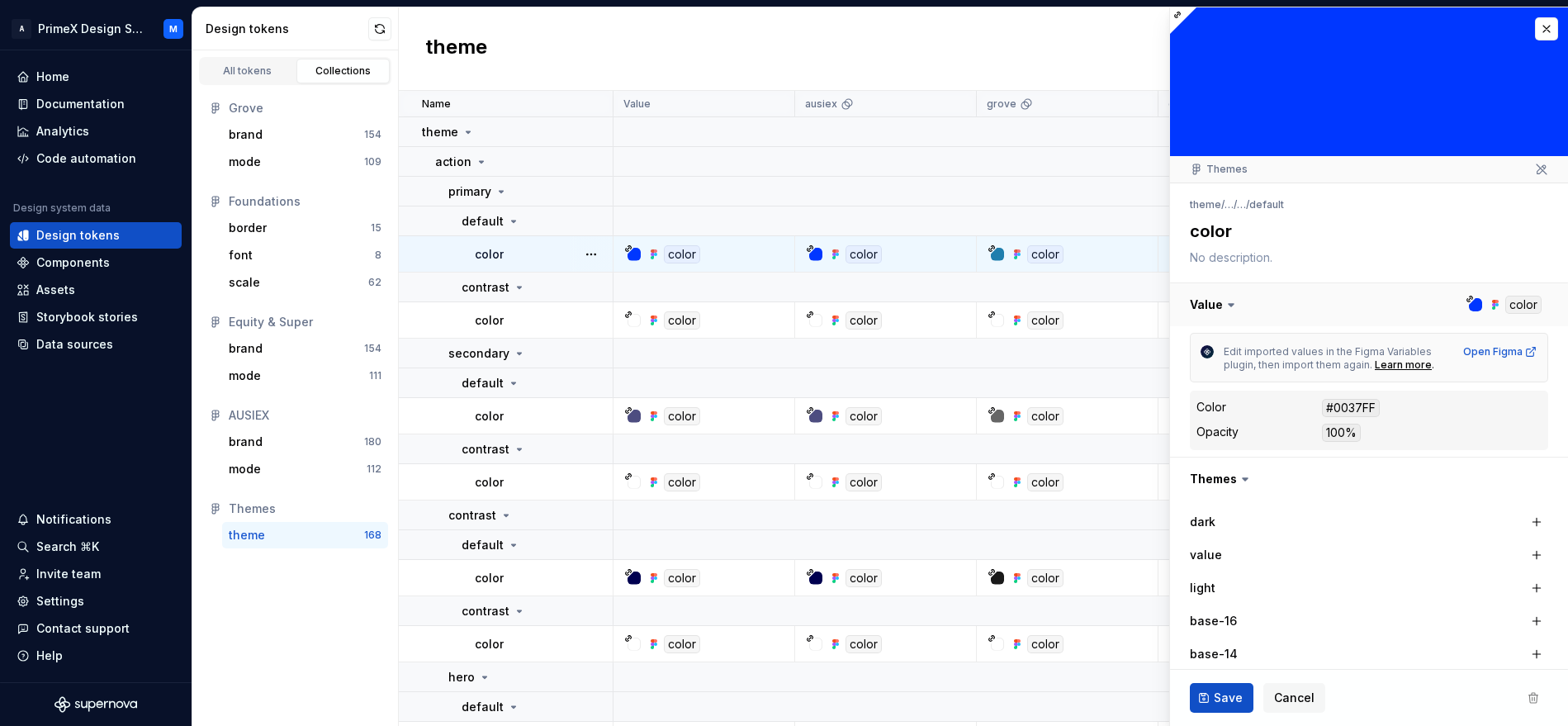
click at [1251, 317] on button "button" at bounding box center [1369, 305] width 398 height 43
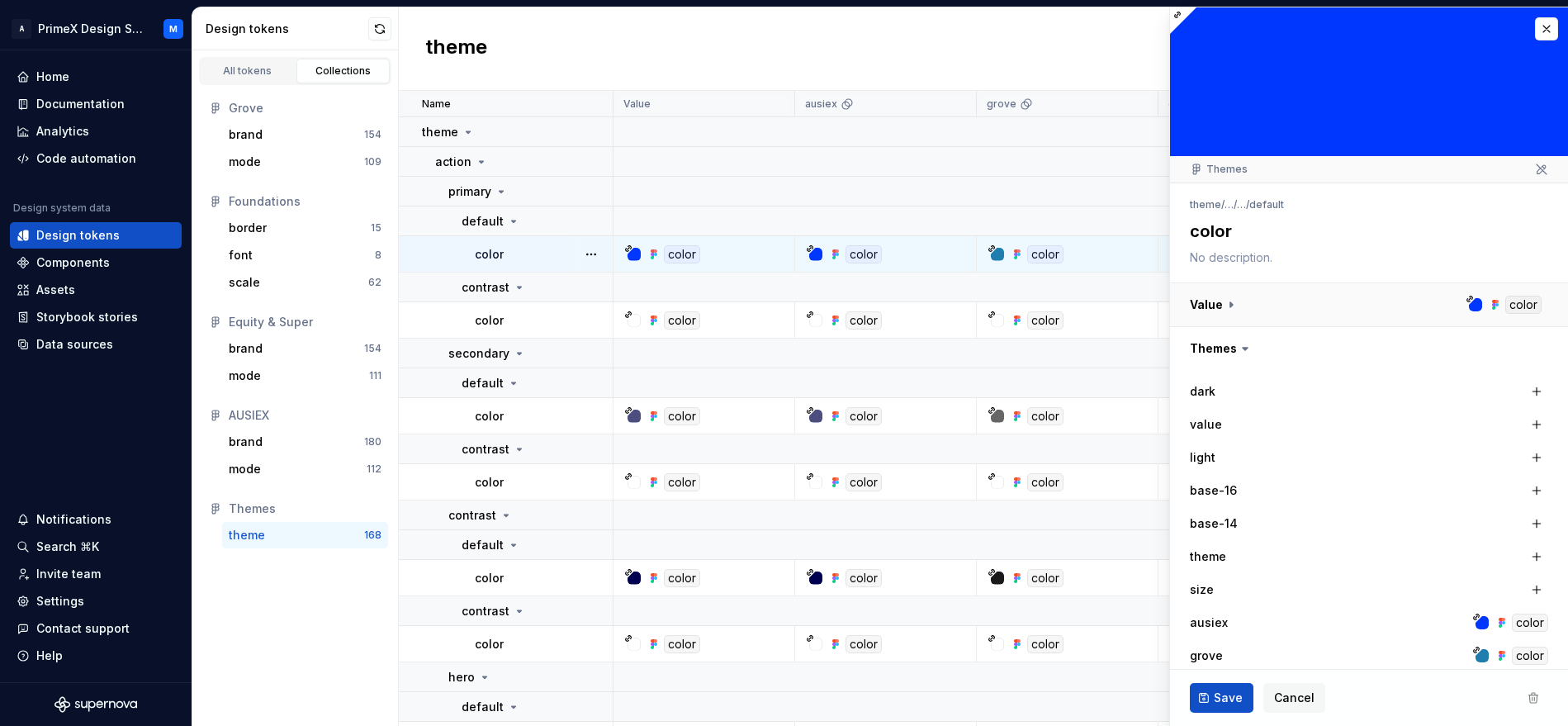
click at [1232, 308] on button "button" at bounding box center [1369, 305] width 398 height 43
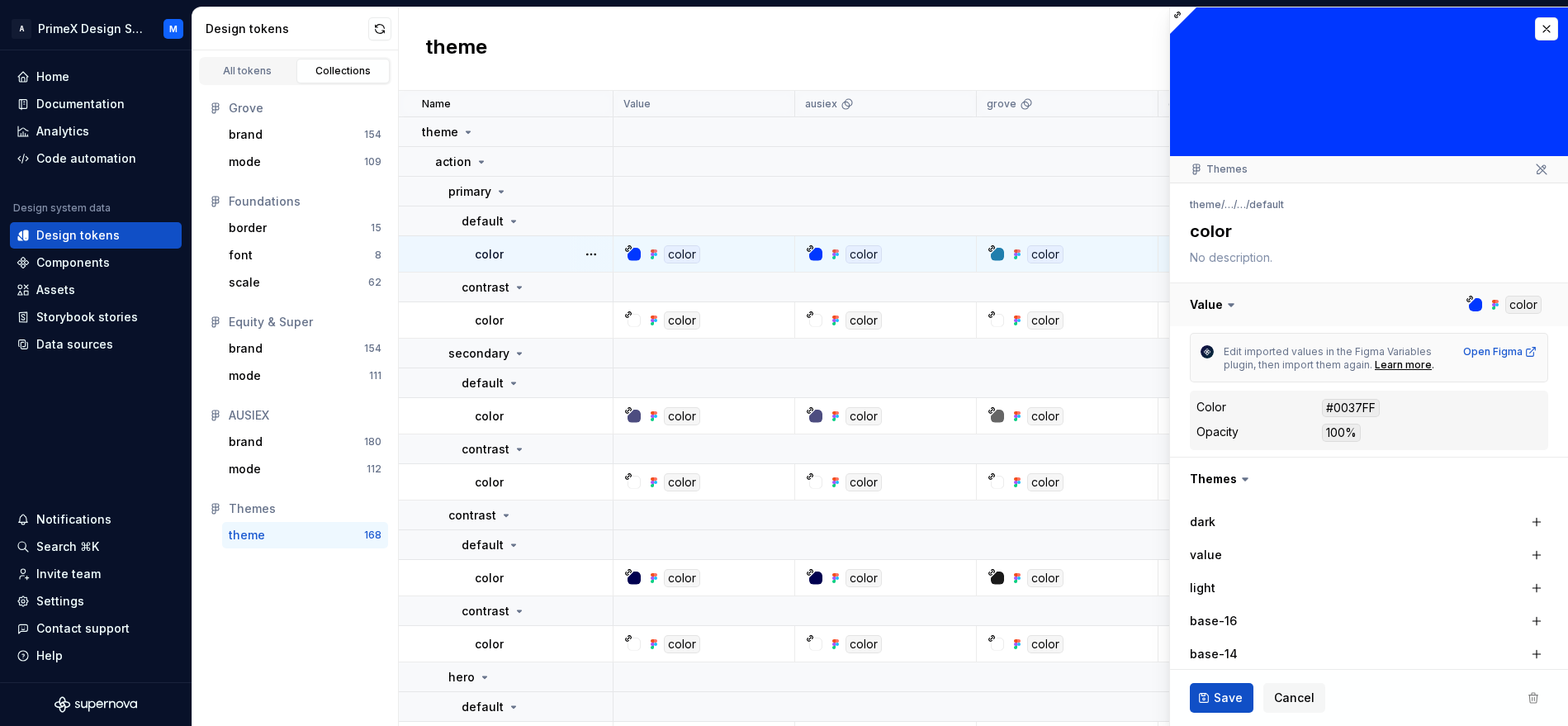
type textarea "*"
click at [1232, 308] on icon at bounding box center [1231, 304] width 16 height 16
click at [1230, 304] on icon at bounding box center [1232, 304] width 5 height 3
click at [1228, 302] on icon at bounding box center [1231, 304] width 16 height 16
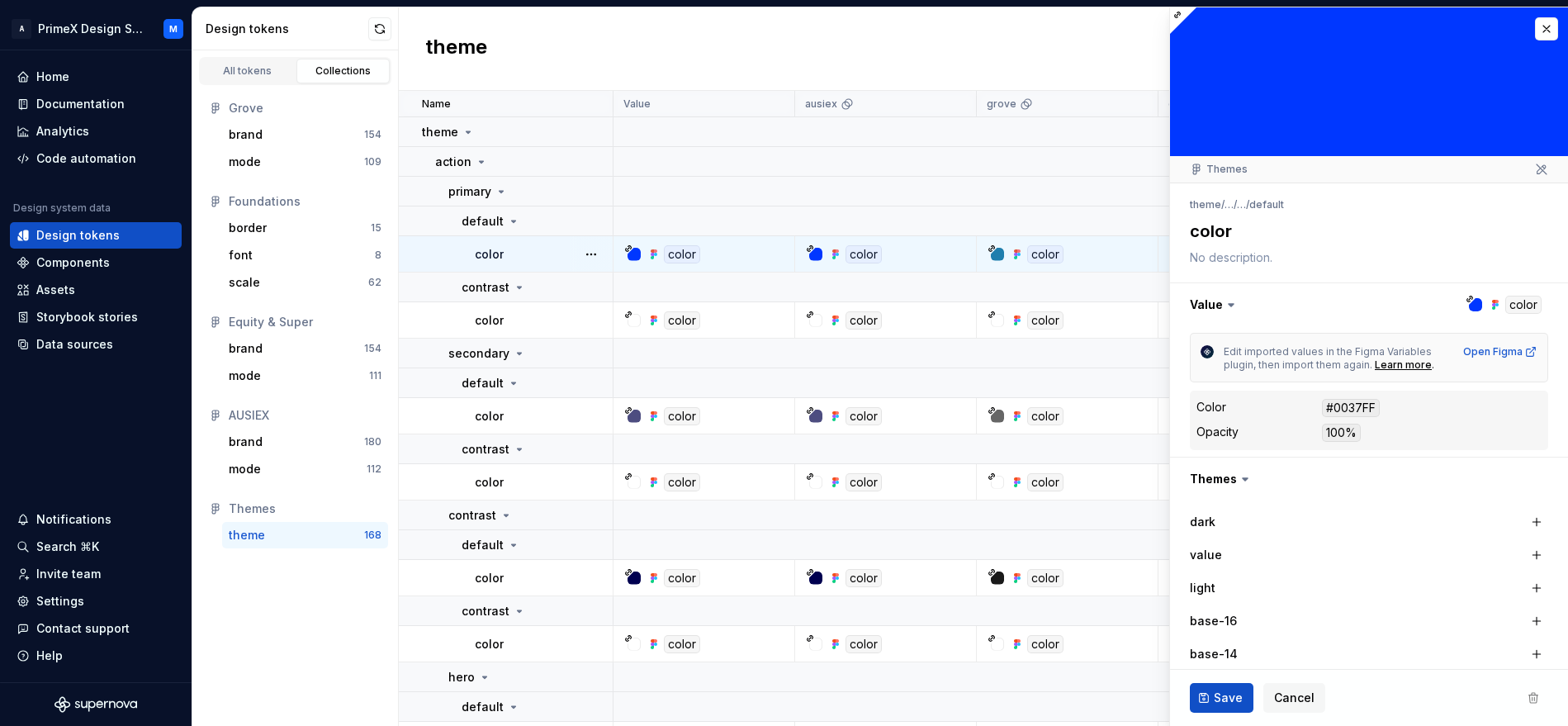
click at [1232, 300] on icon at bounding box center [1231, 304] width 16 height 16
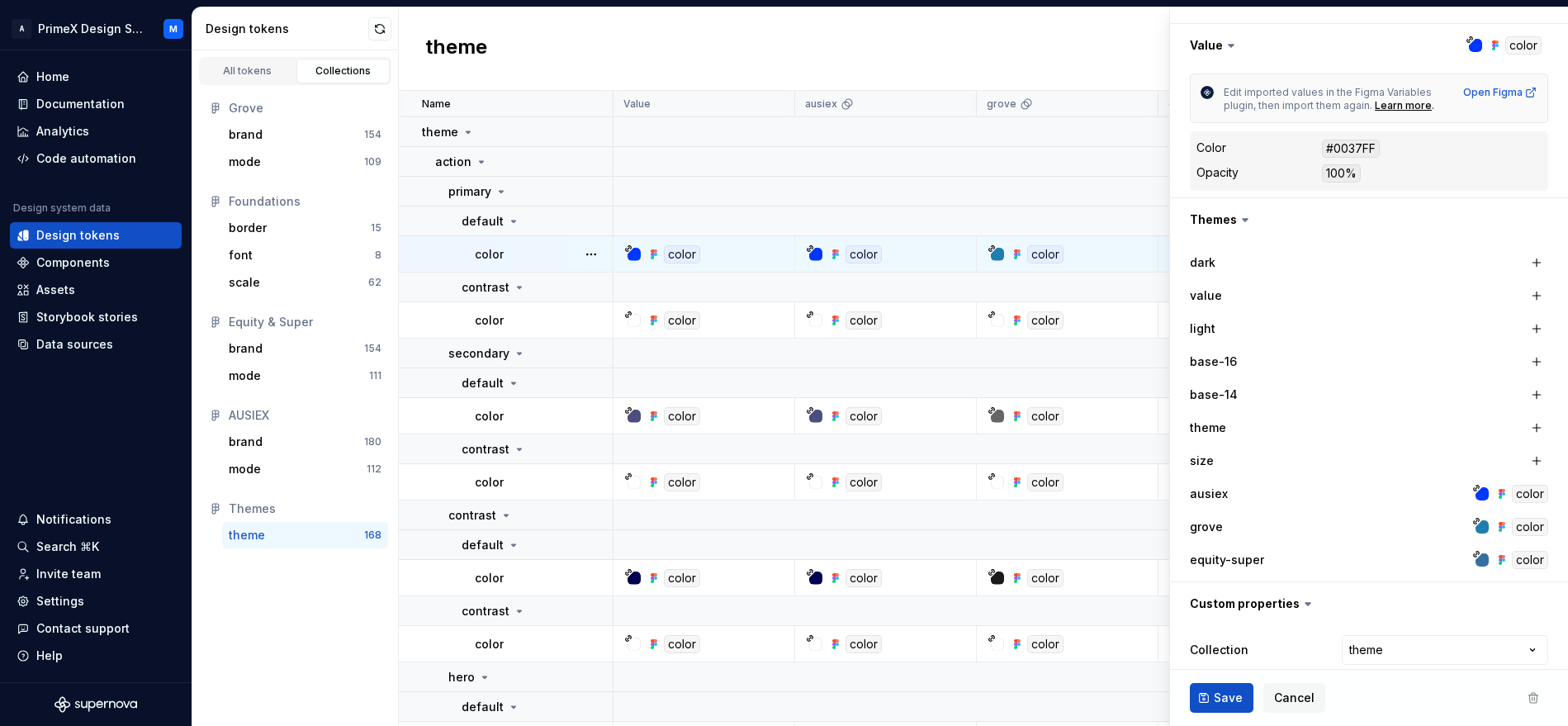
scroll to position [312, 0]
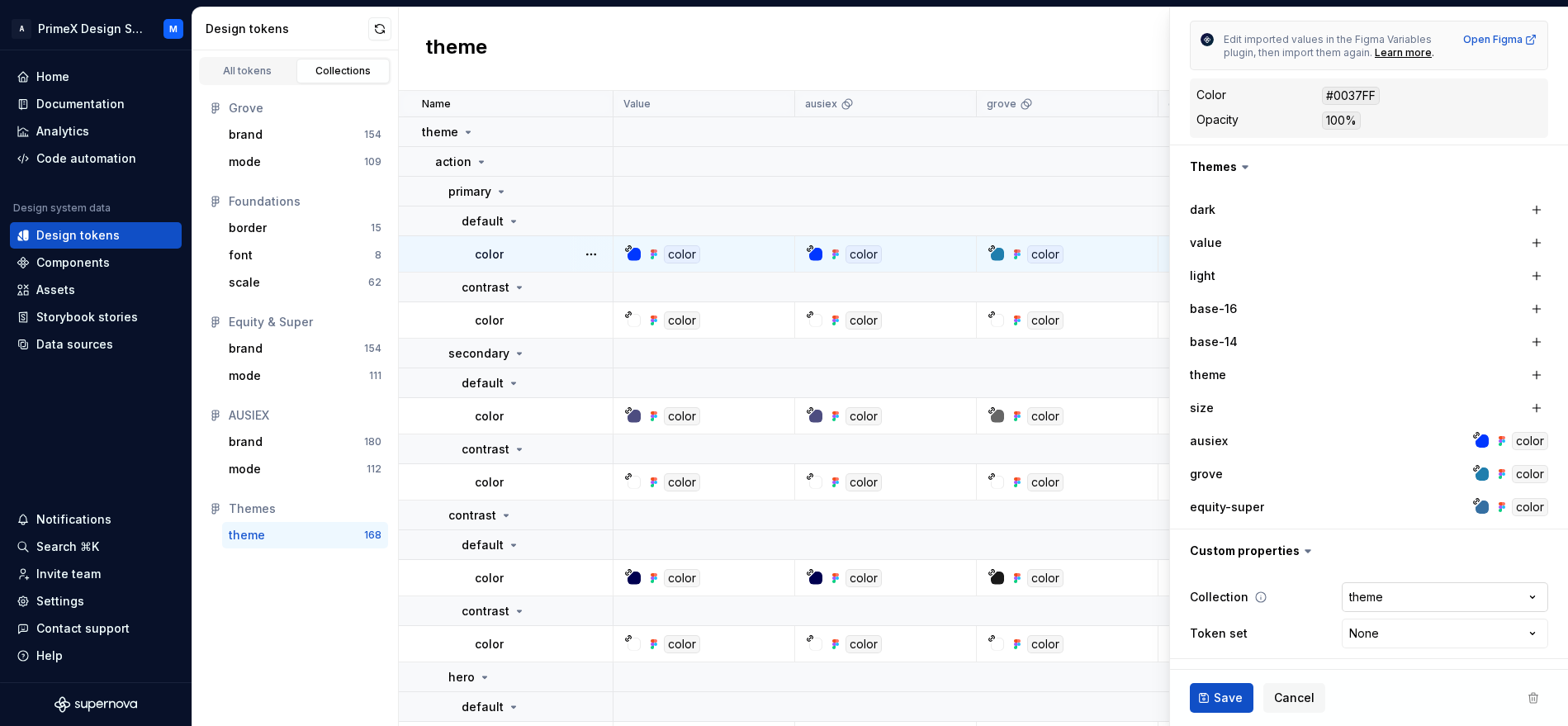
click at [1466, 600] on html "A PrimeX Design System M Home Documentation Analytics Code automation Design sy…" at bounding box center [784, 363] width 1568 height 726
click at [1501, 597] on html "A PrimeX Design System M Home Documentation Analytics Code automation Design sy…" at bounding box center [784, 363] width 1568 height 726
select select "**********"
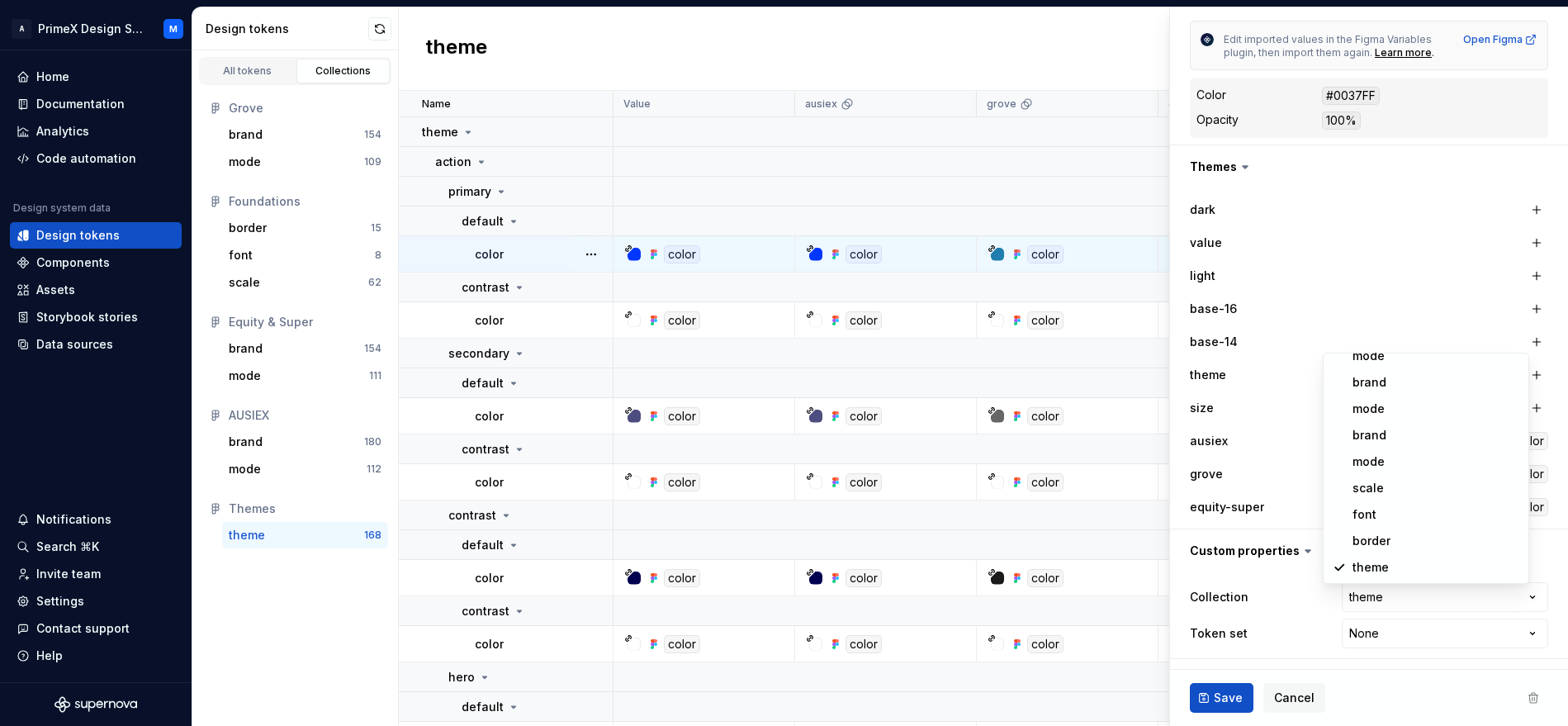
type textarea "*"
click at [1497, 586] on html "A PrimeX Design System M Home Documentation Analytics Code automation Design sy…" at bounding box center [784, 363] width 1568 height 726
select select "**********"
type textarea "*"
click at [1494, 612] on html "A PrimeX Design System M Home Documentation Analytics Code automation Design sy…" at bounding box center [784, 363] width 1568 height 726
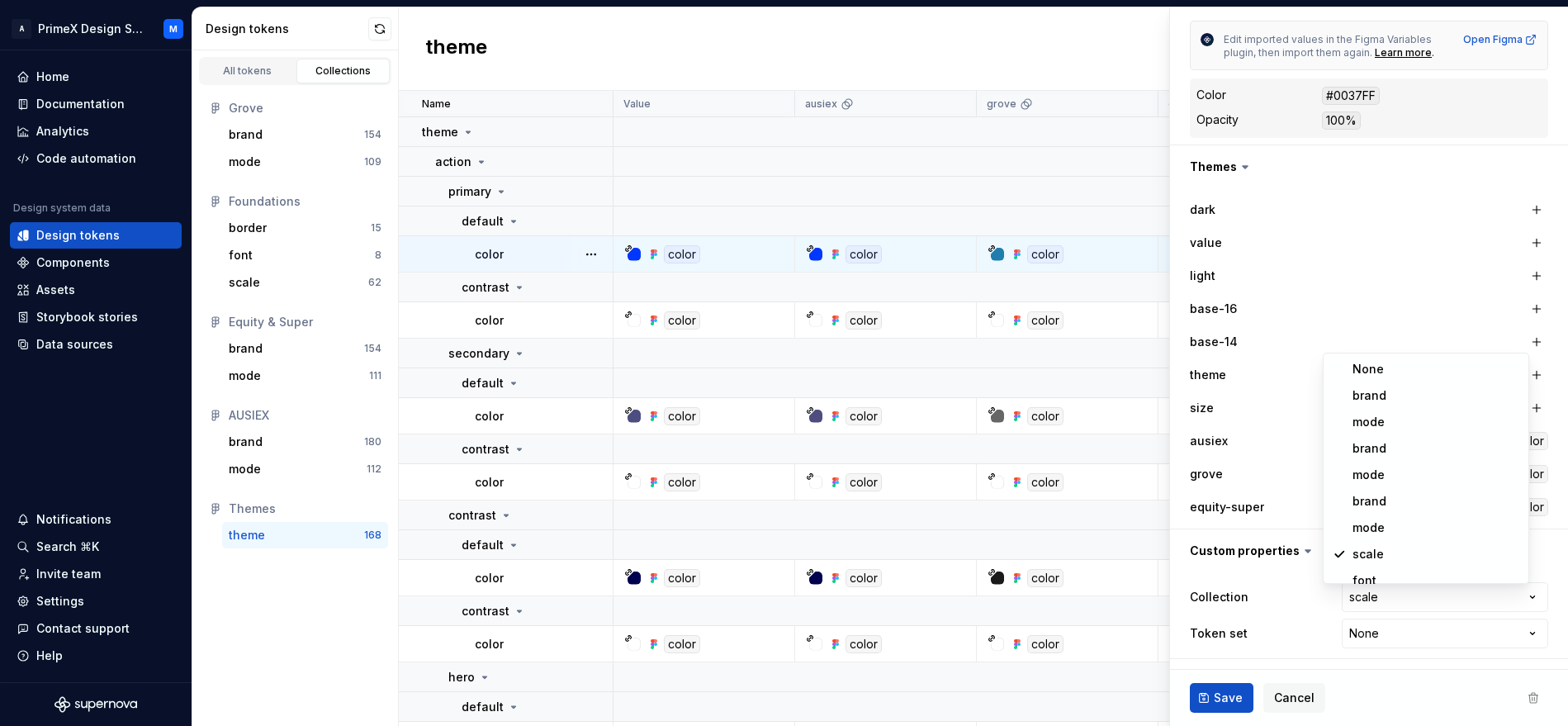
select select "**********"
type textarea "*"
click at [1484, 582] on html "A PrimeX Design System M Home Documentation Analytics Code automation Design sy…" at bounding box center [784, 363] width 1568 height 726
select select "**********"
type textarea "*"
